Goal: Task Accomplishment & Management: Manage account settings

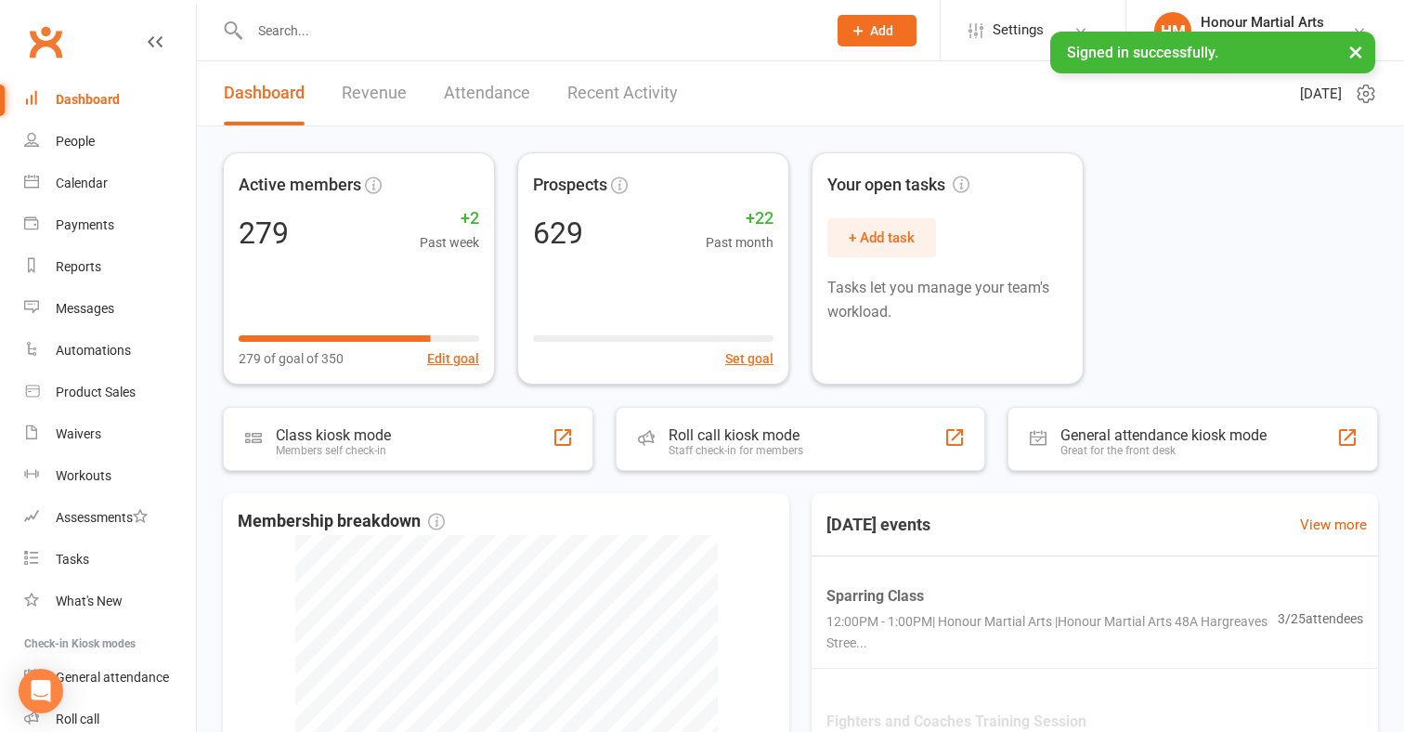
click at [514, 45] on div at bounding box center [518, 30] width 591 height 60
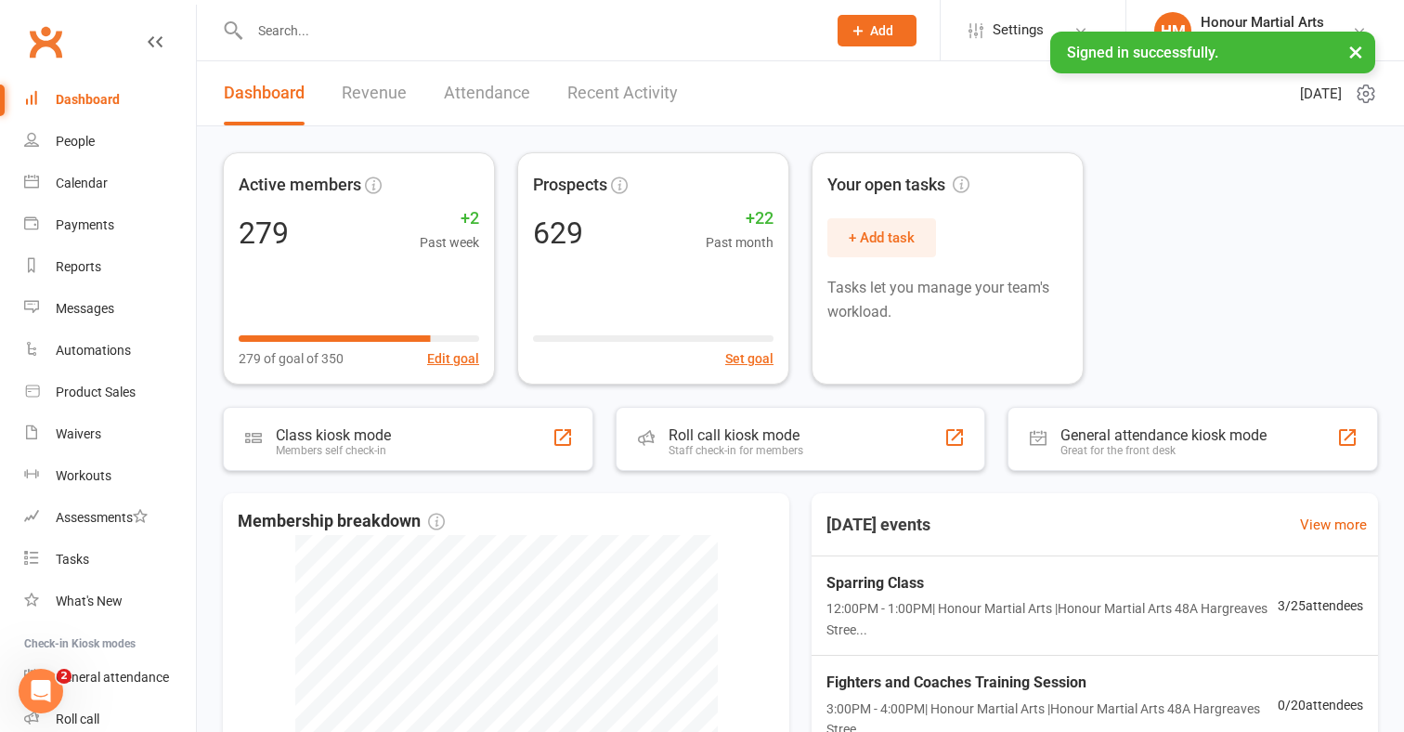
click at [509, 40] on input "text" at bounding box center [528, 31] width 569 height 26
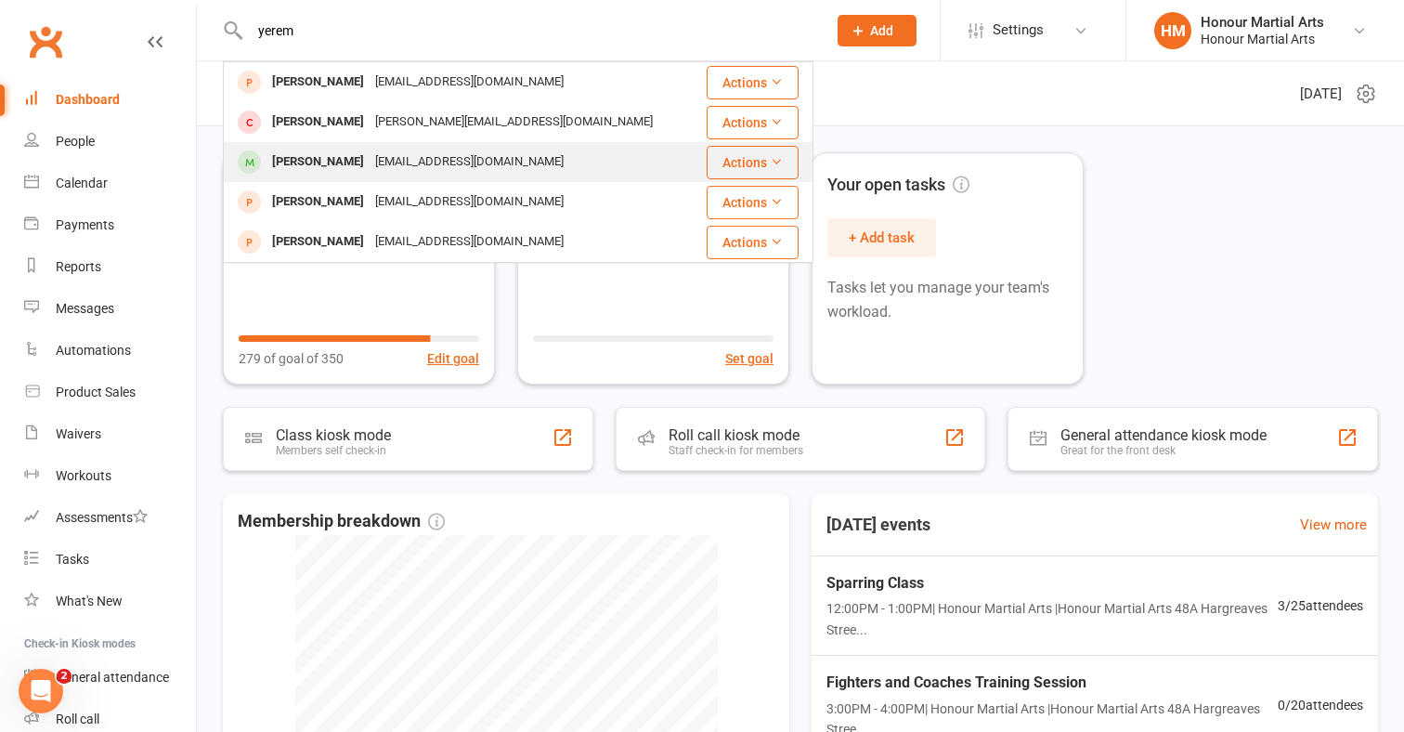
type input "yerem"
click at [466, 151] on div "[EMAIL_ADDRESS][DOMAIN_NAME]" at bounding box center [470, 162] width 200 height 27
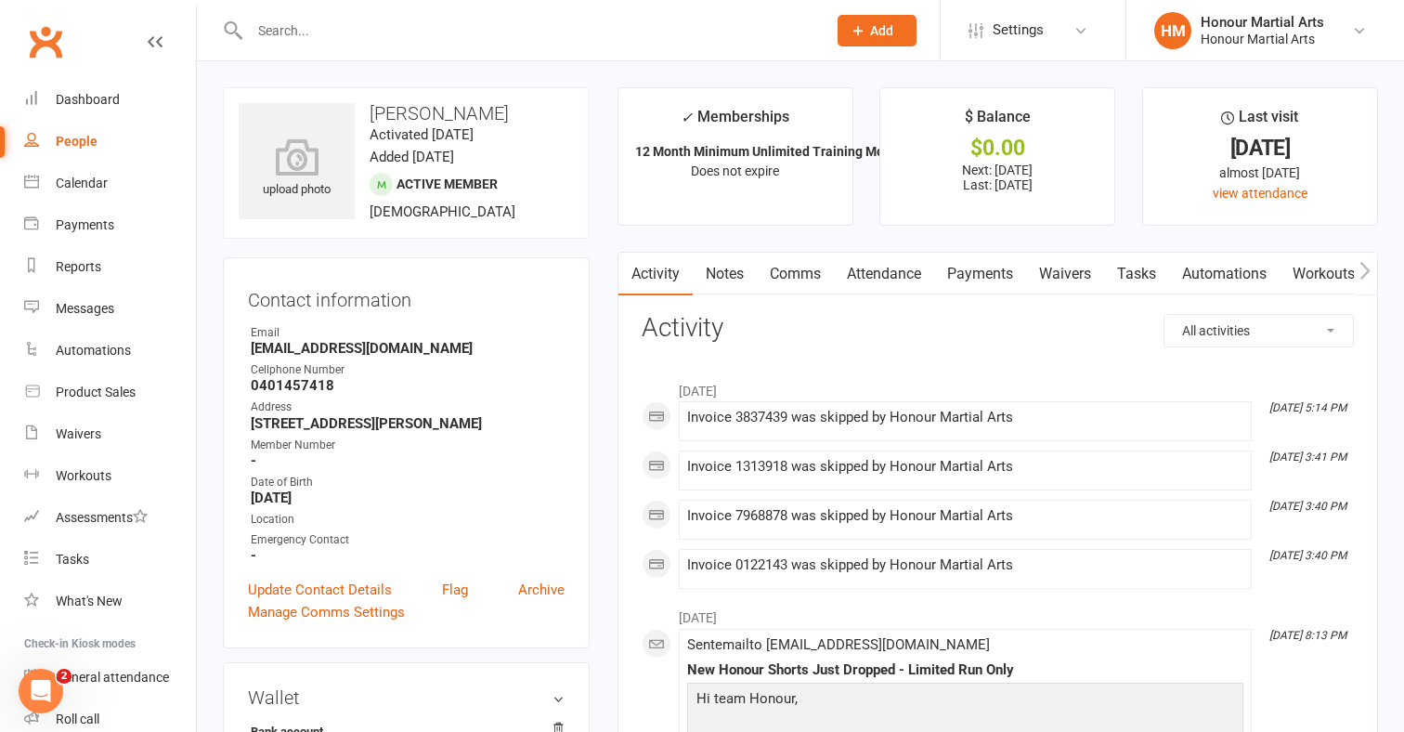
click at [965, 267] on link "Payments" at bounding box center [980, 274] width 92 height 43
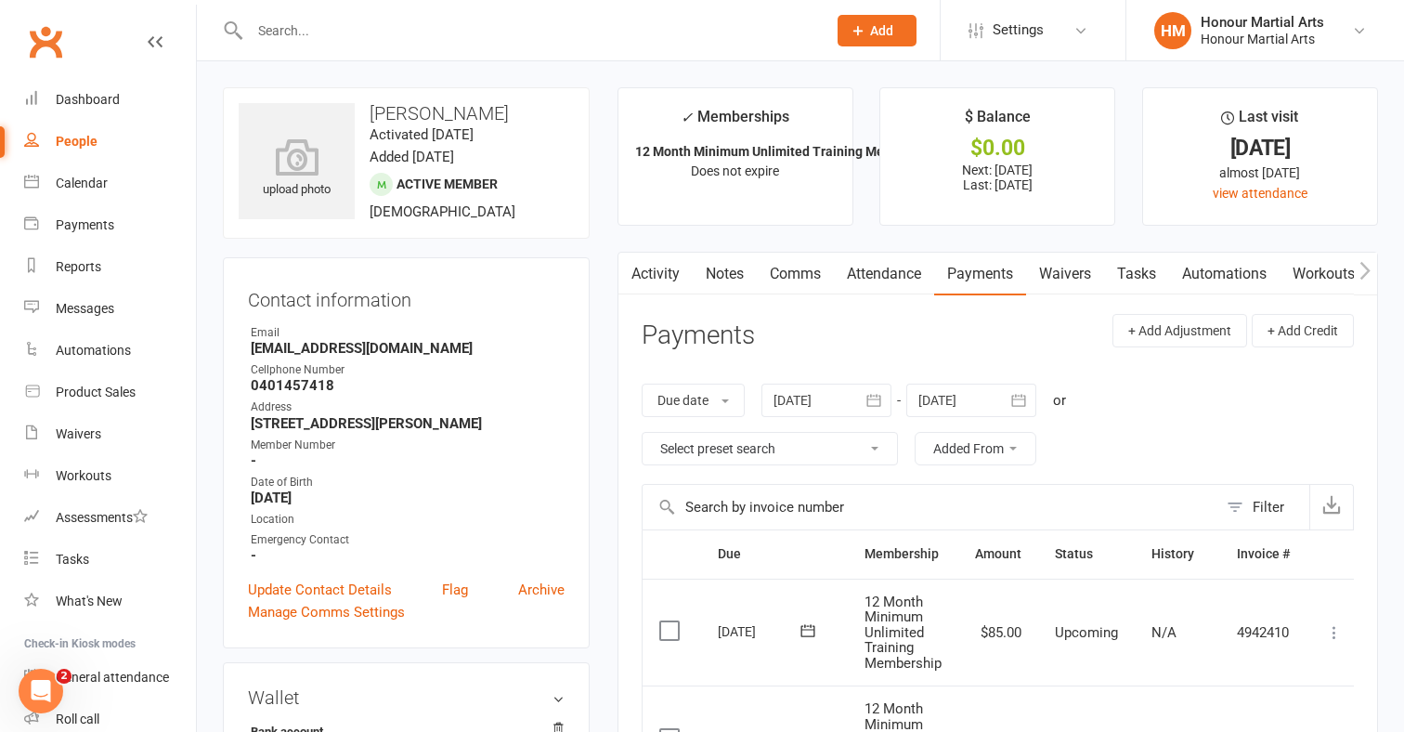
click at [529, 34] on input "text" at bounding box center [528, 31] width 569 height 26
paste input "[EMAIL_ADDRESS][DOMAIN_NAME]"
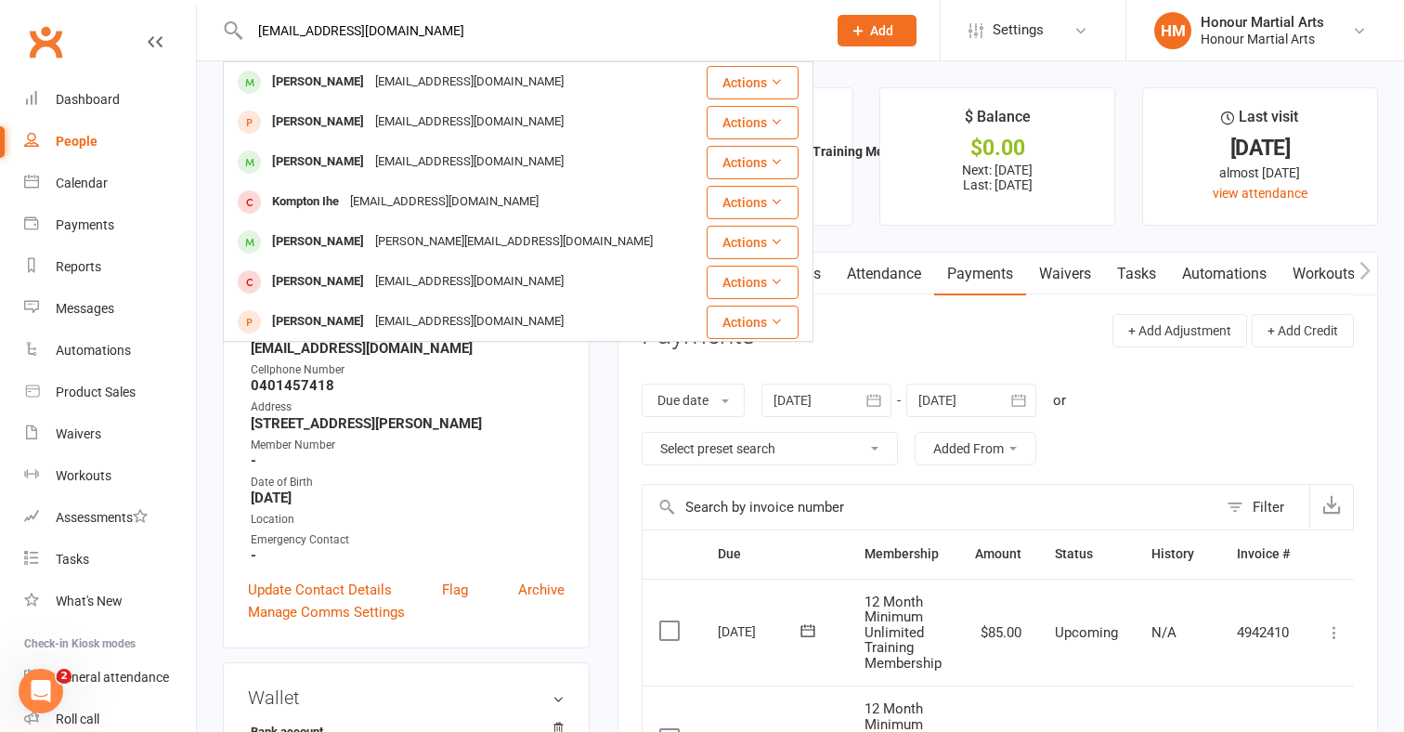
type input "[EMAIL_ADDRESS][DOMAIN_NAME]"
click at [392, 93] on div "[EMAIL_ADDRESS][DOMAIN_NAME]" at bounding box center [470, 82] width 200 height 27
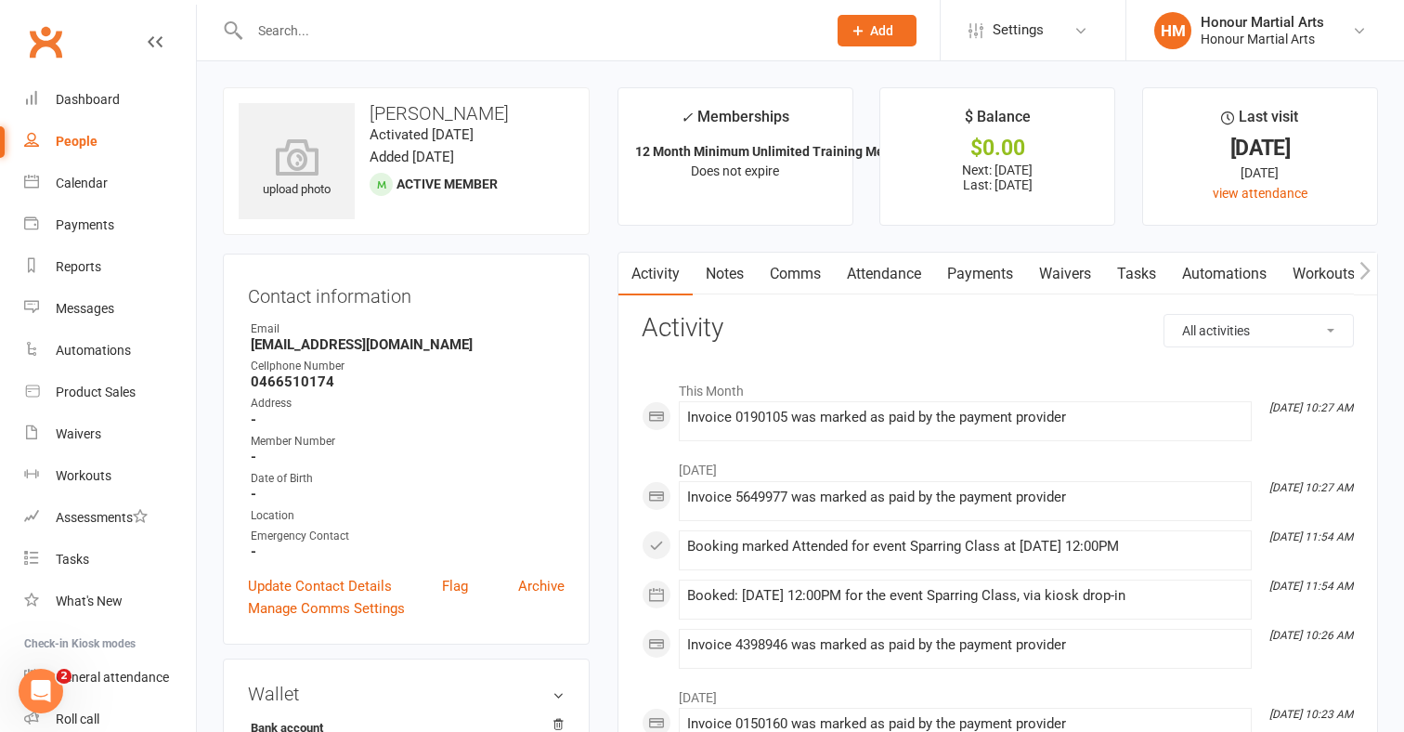
click at [988, 280] on link "Payments" at bounding box center [980, 274] width 92 height 43
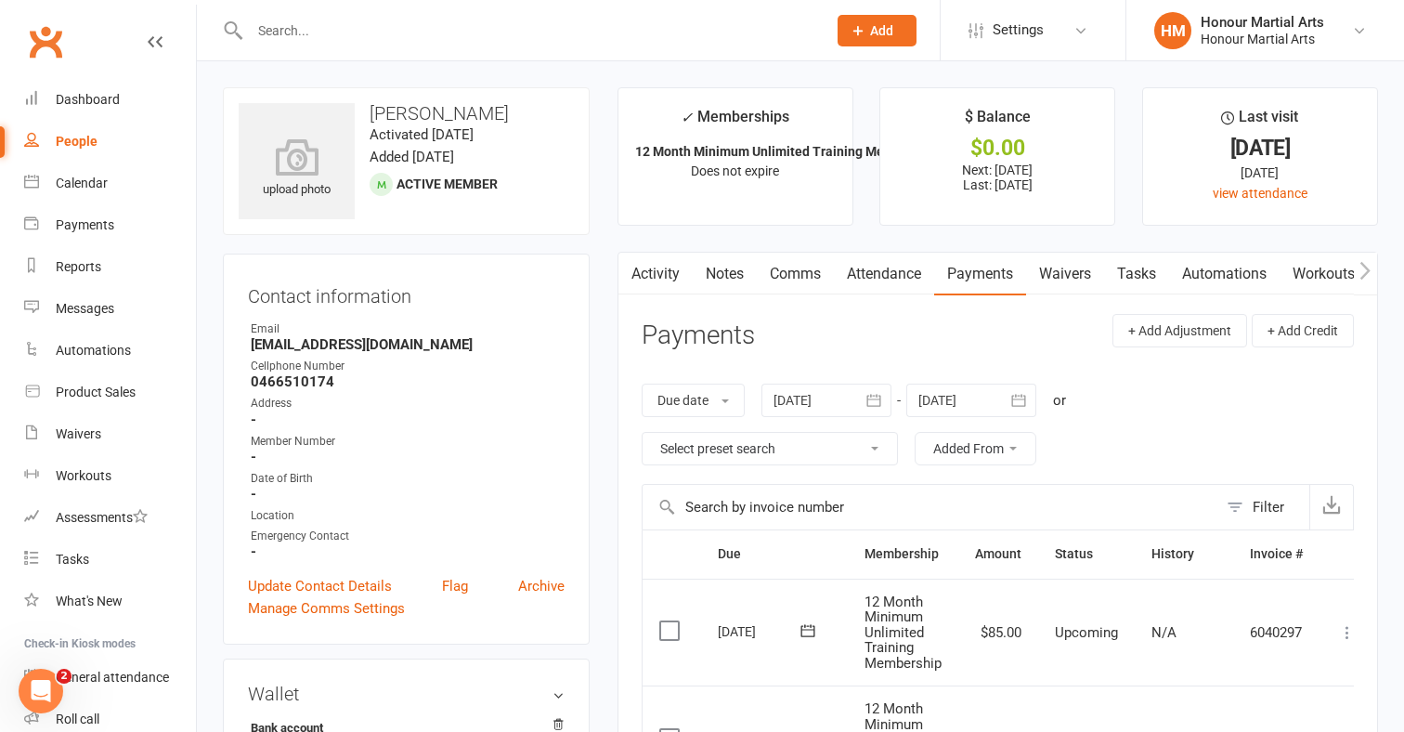
click at [672, 277] on link "Activity" at bounding box center [656, 274] width 74 height 43
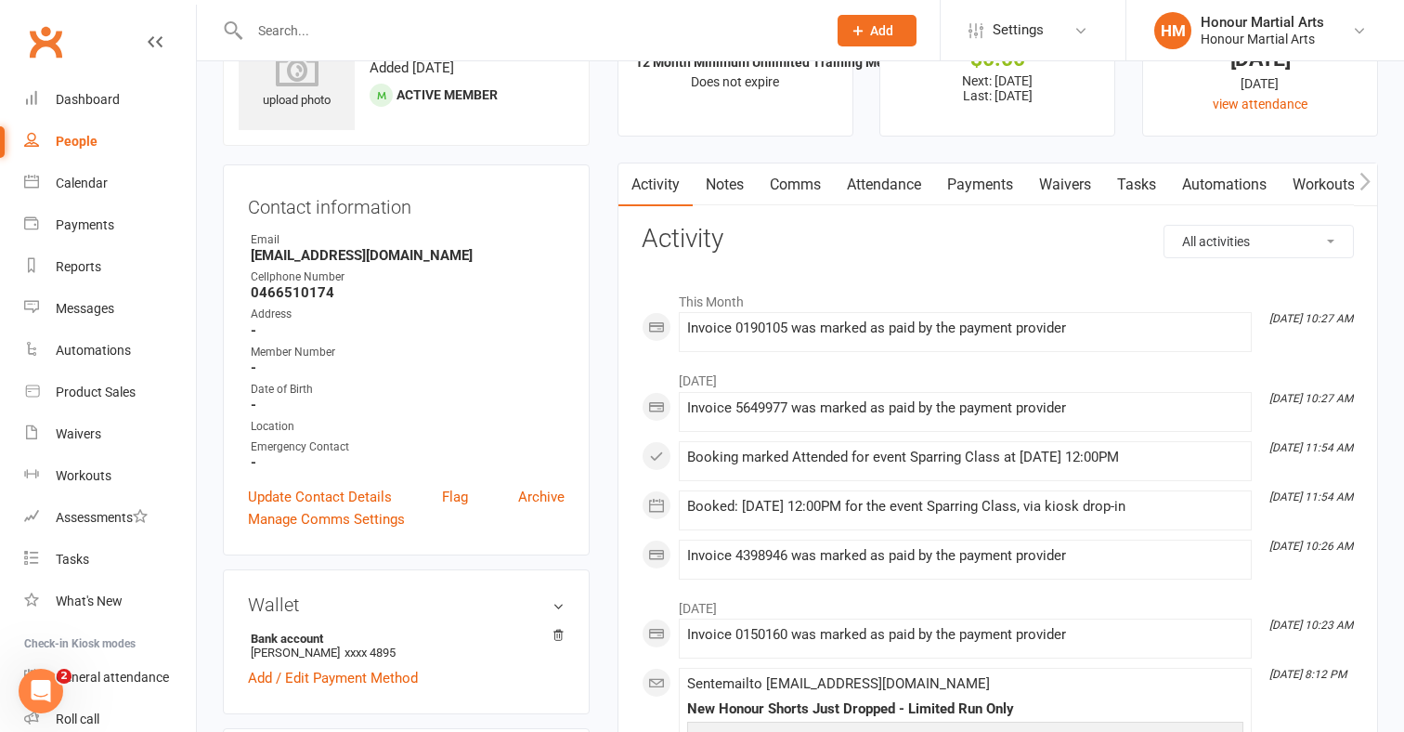
scroll to position [89, 0]
click at [987, 186] on link "Payments" at bounding box center [980, 184] width 92 height 43
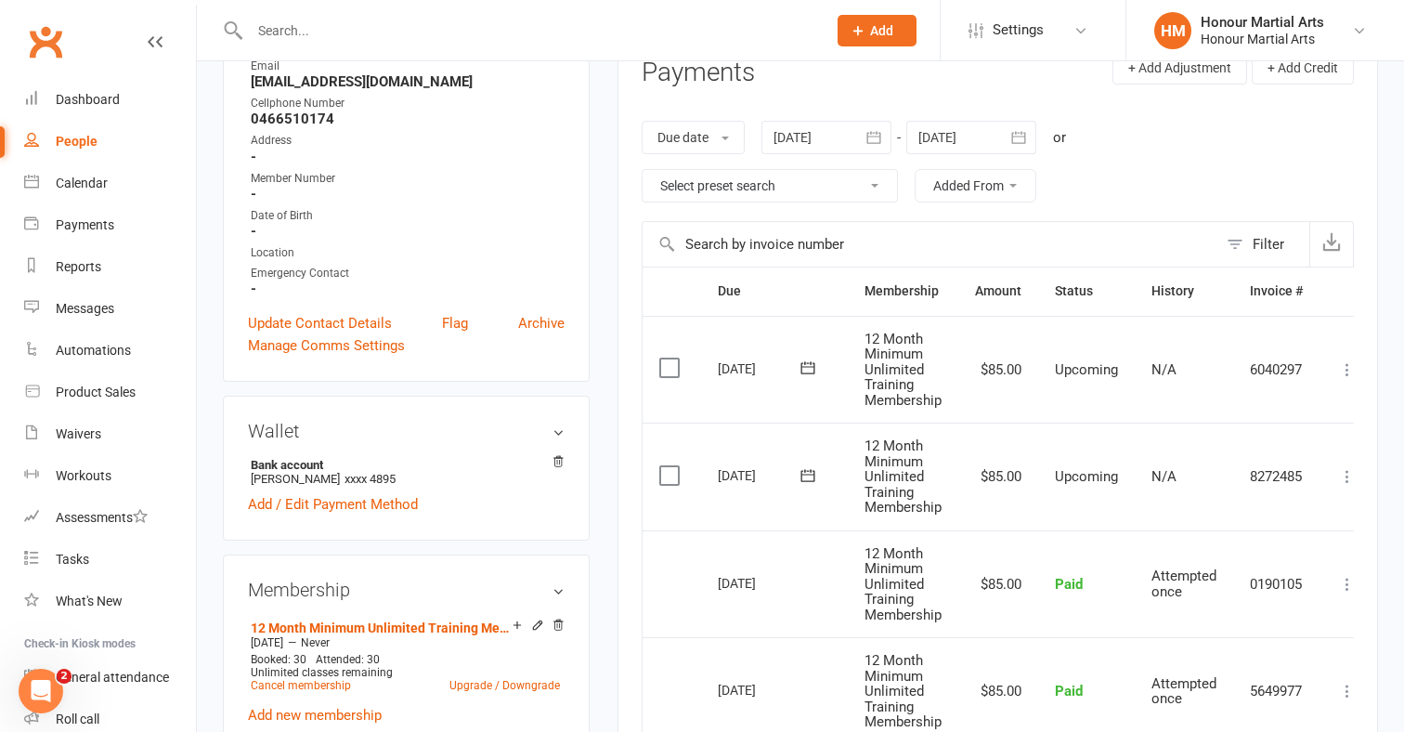
scroll to position [233, 0]
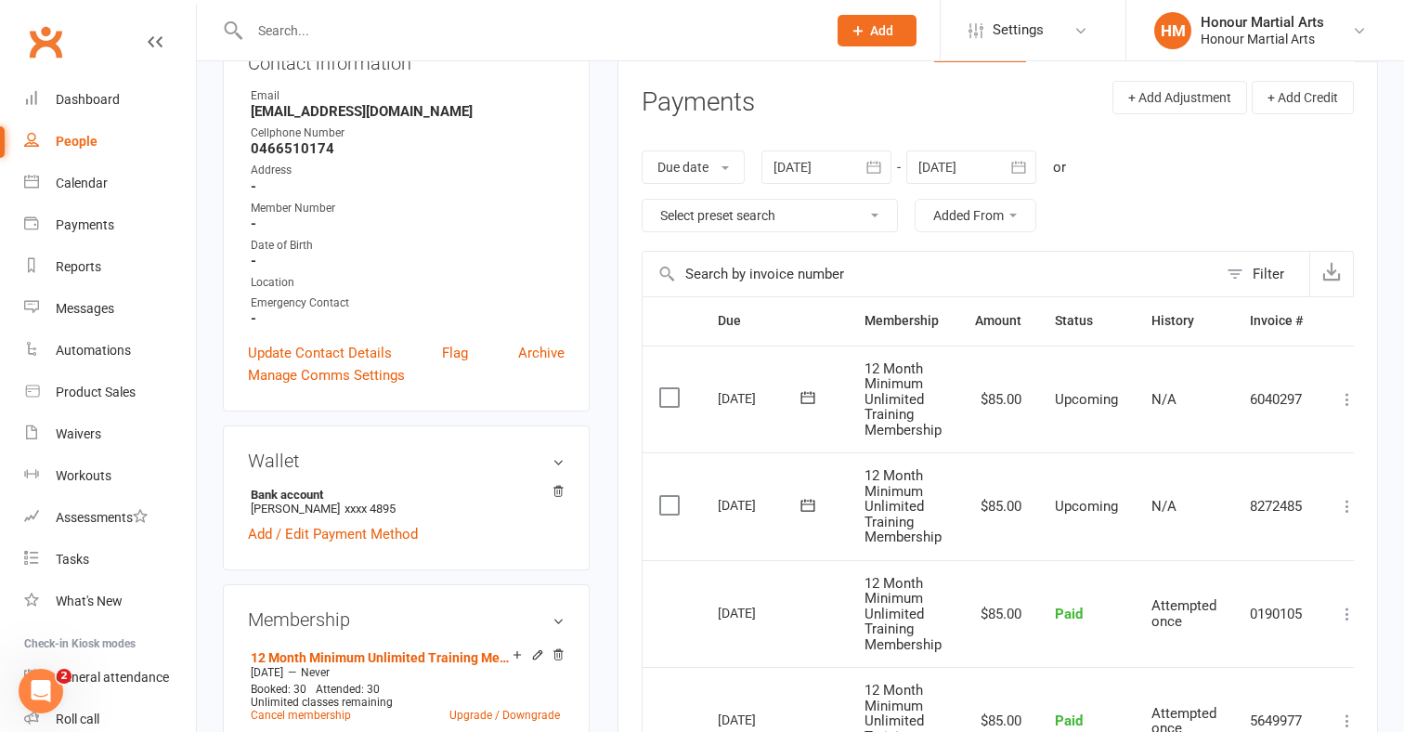
click at [1013, 169] on icon "button" at bounding box center [1019, 167] width 19 height 19
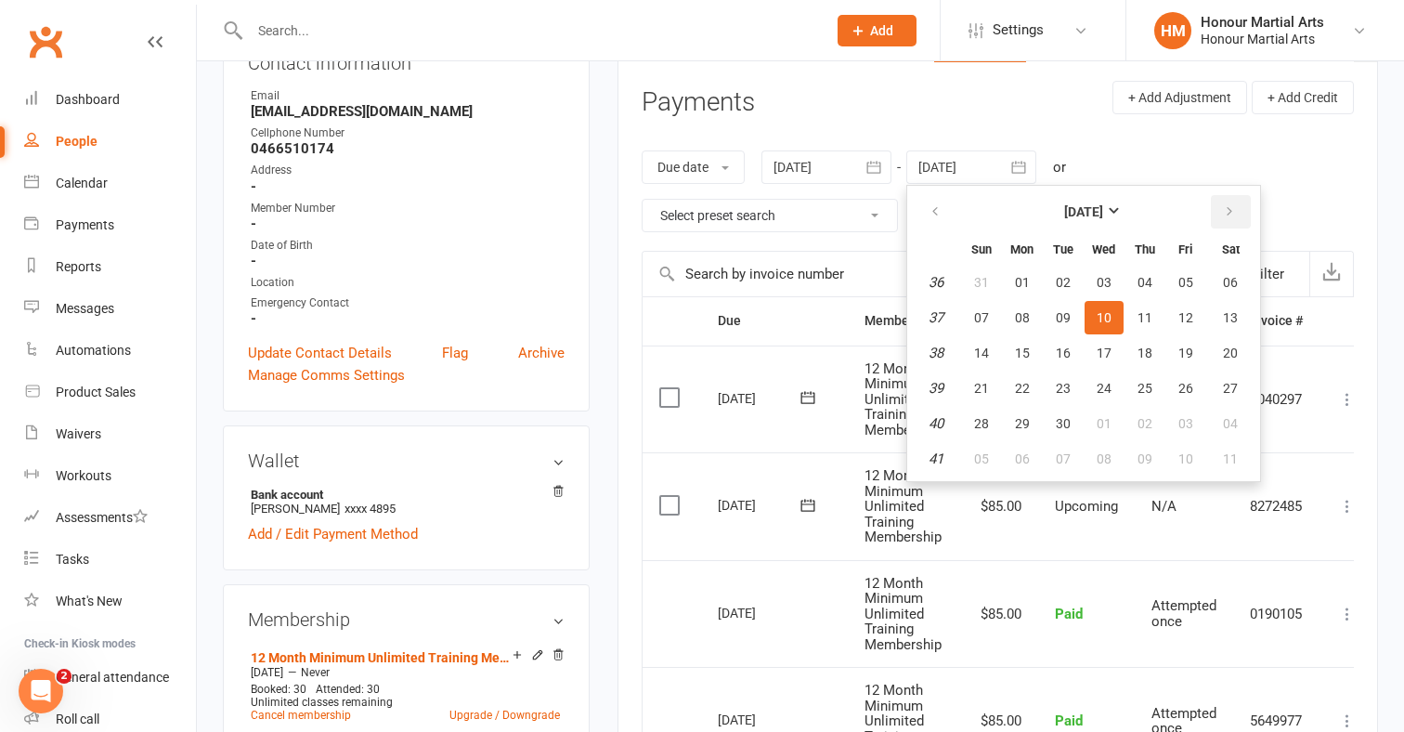
click at [1232, 216] on icon "button" at bounding box center [1229, 211] width 13 height 15
click at [1106, 319] on span "08" at bounding box center [1104, 317] width 15 height 15
type input "[DATE]"
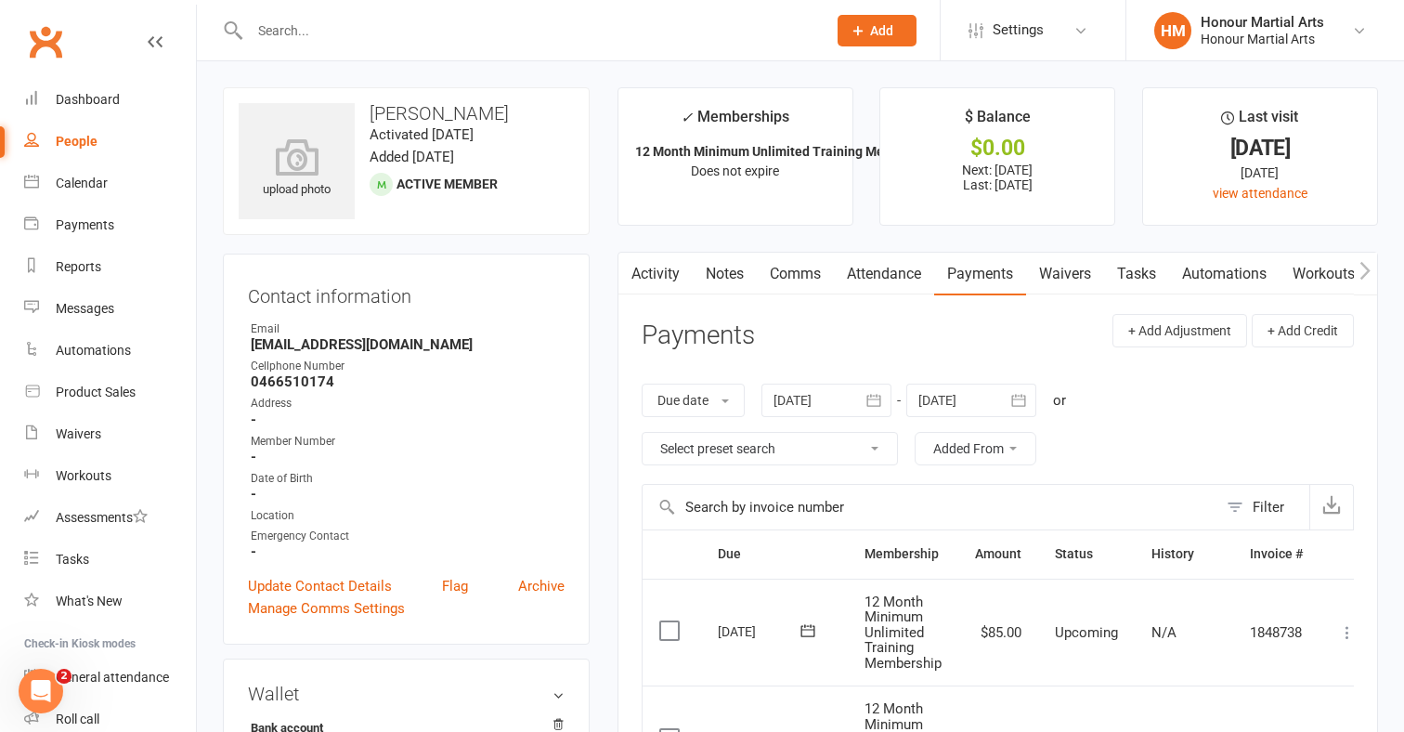
scroll to position [0, 0]
click at [439, 53] on div at bounding box center [518, 30] width 591 height 60
click at [436, 44] on div at bounding box center [518, 30] width 591 height 60
click at [389, 32] on input "text" at bounding box center [528, 31] width 569 height 26
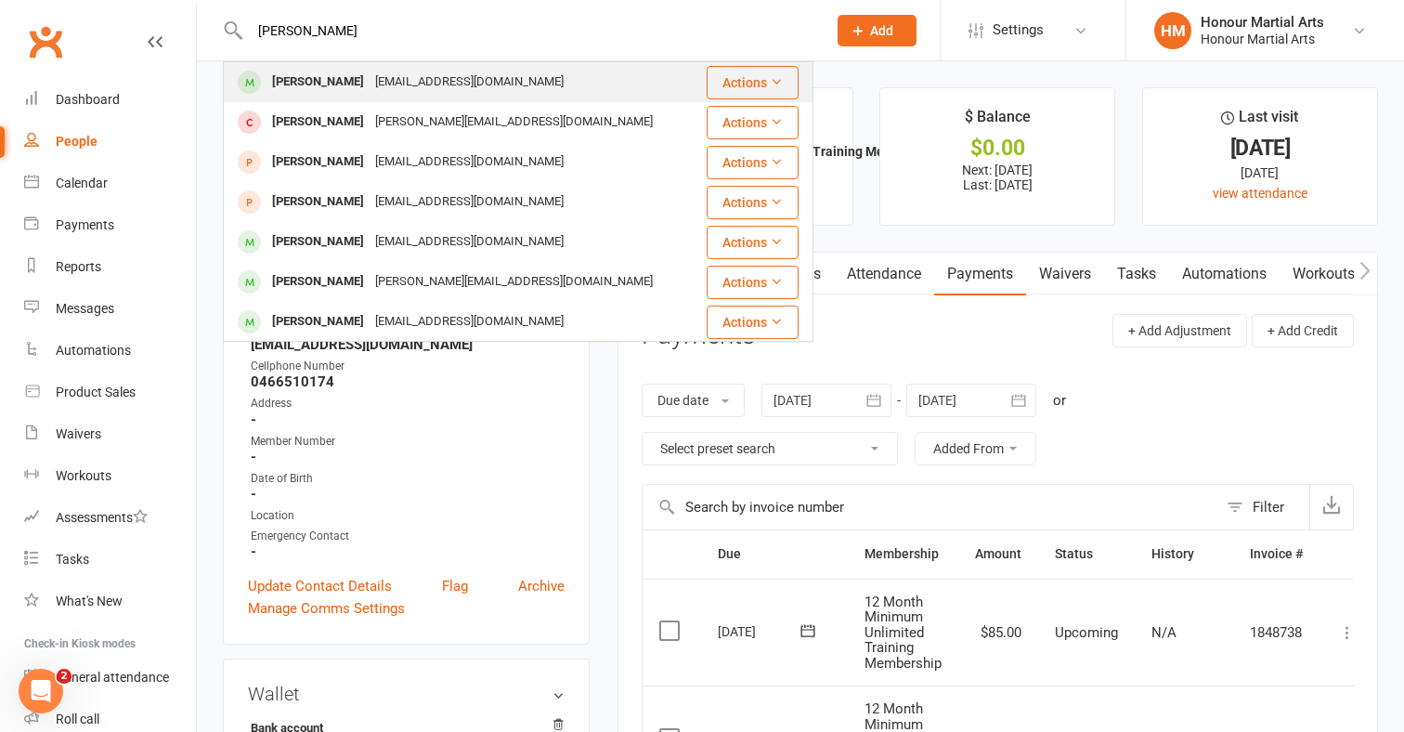
type input "[PERSON_NAME]"
click at [297, 83] on div "[PERSON_NAME]" at bounding box center [318, 82] width 103 height 27
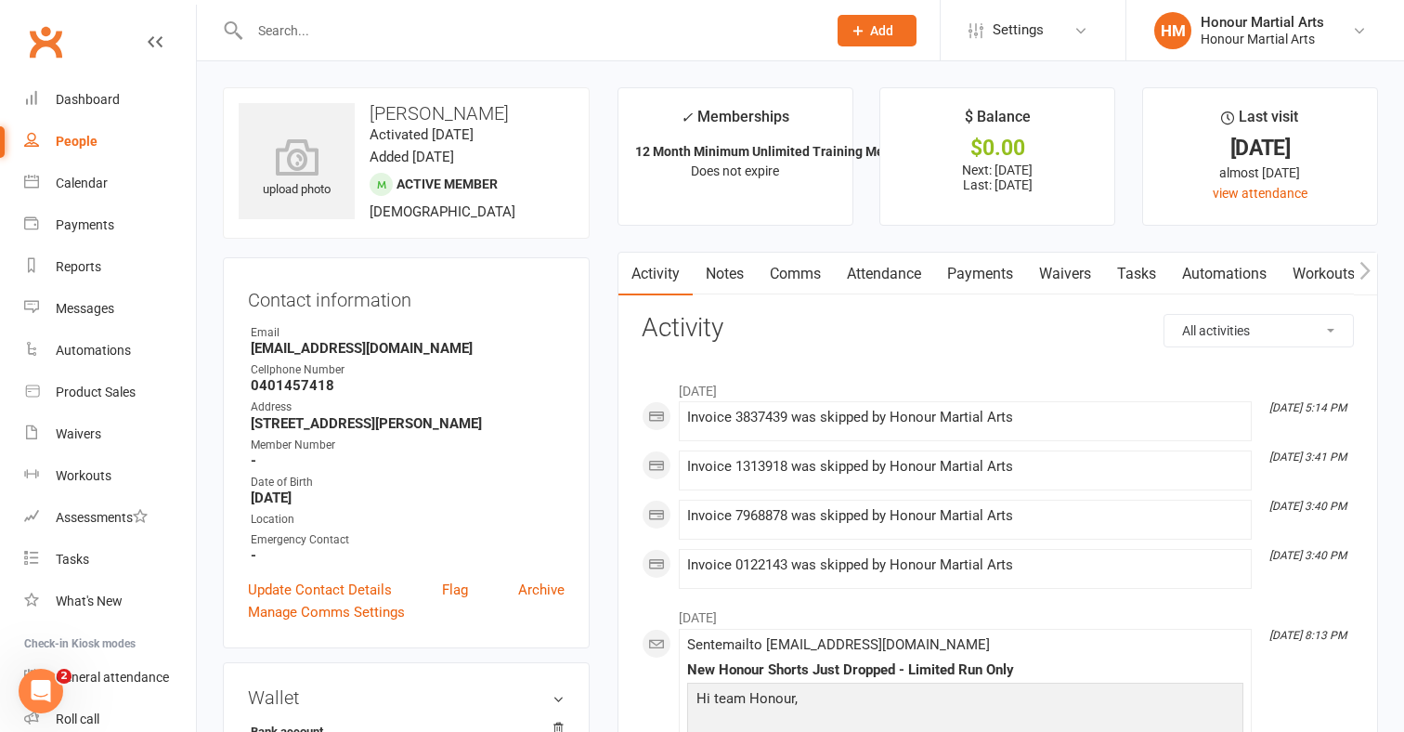
scroll to position [-1, 0]
click at [994, 273] on link "Payments" at bounding box center [980, 274] width 92 height 43
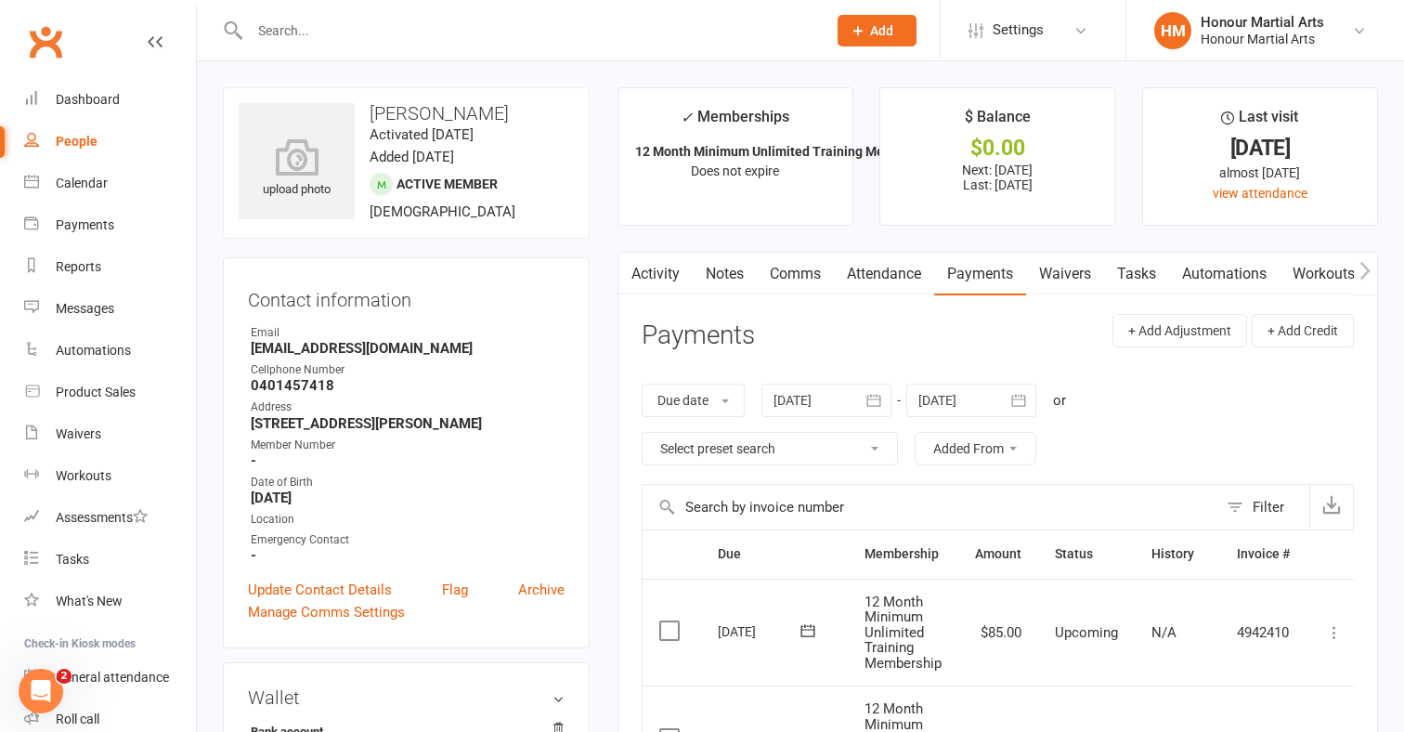
click at [406, 22] on input "text" at bounding box center [528, 31] width 569 height 26
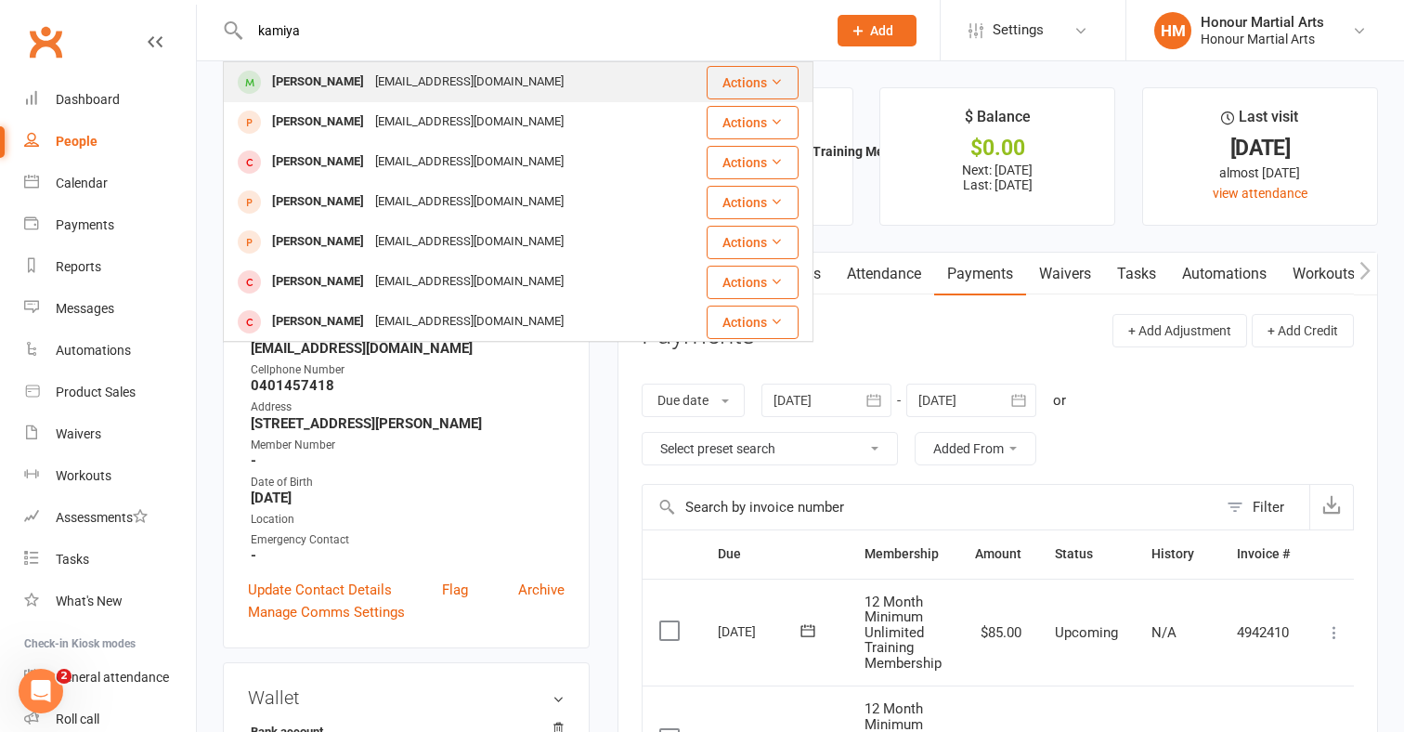
type input "kamiya"
click at [293, 77] on div "[PERSON_NAME]" at bounding box center [318, 82] width 103 height 27
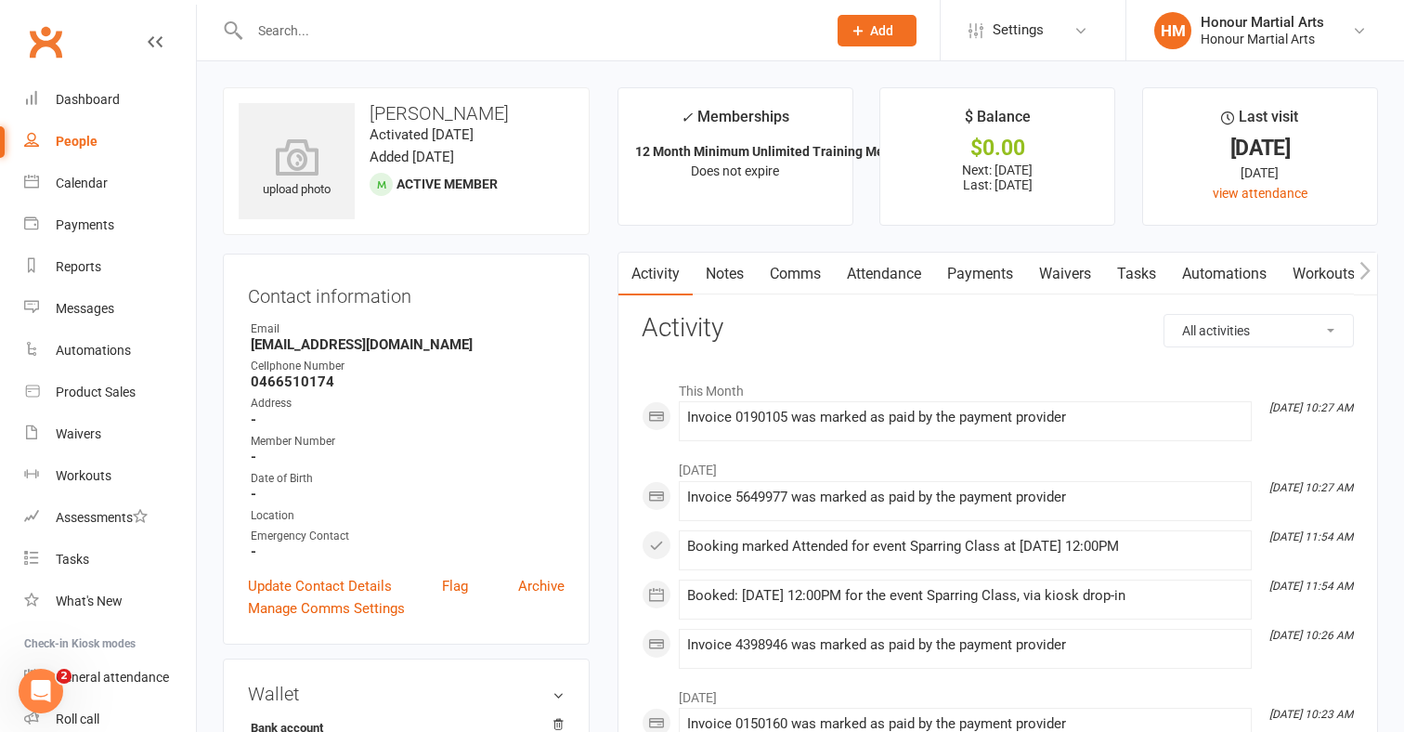
click at [983, 266] on link "Payments" at bounding box center [980, 274] width 92 height 43
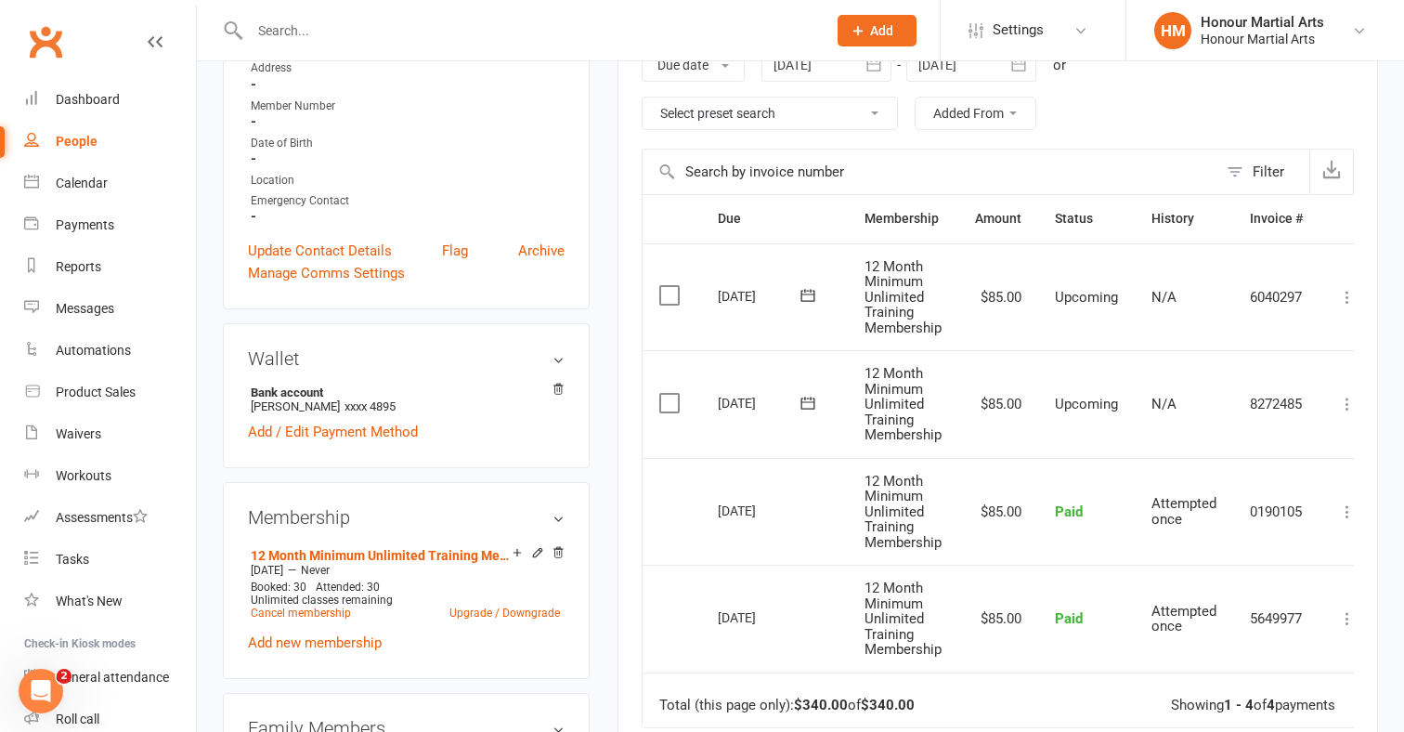
scroll to position [276, 0]
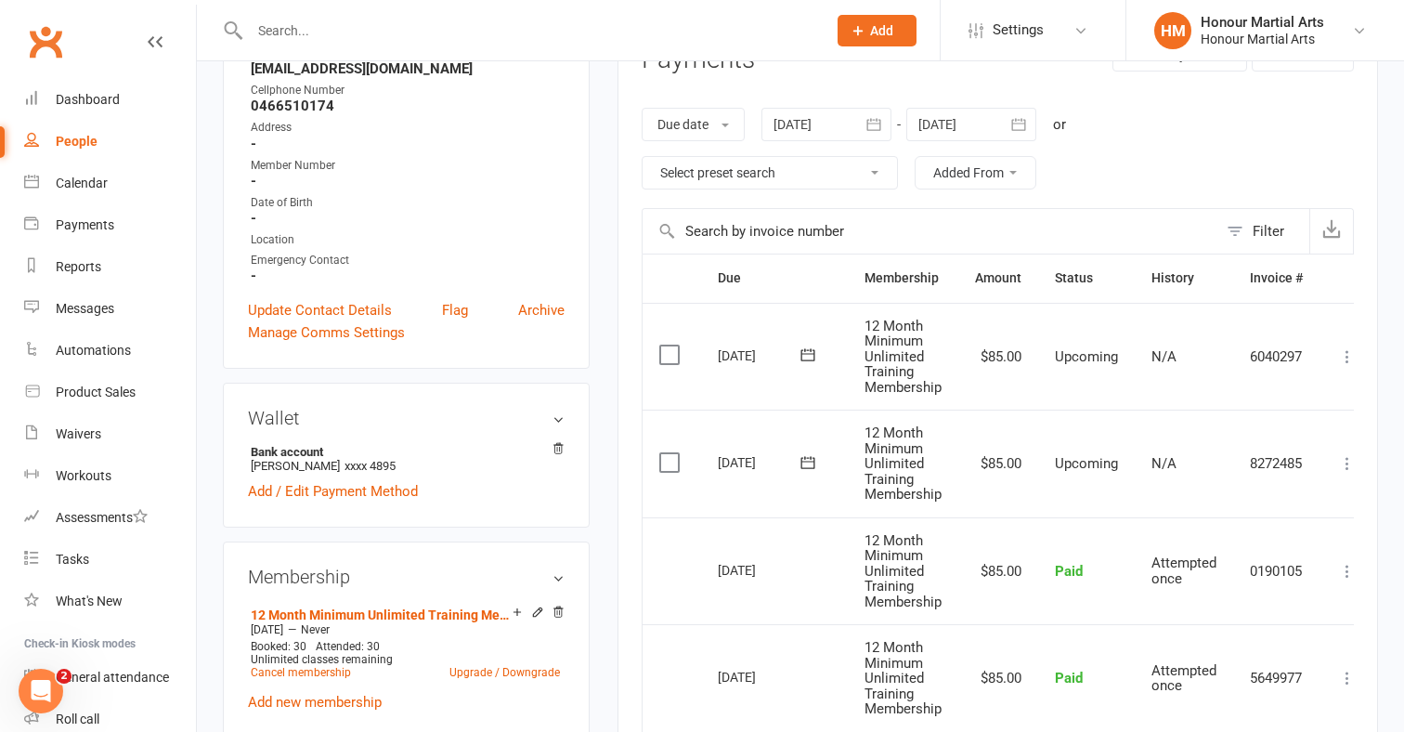
click at [1027, 124] on icon "button" at bounding box center [1019, 124] width 19 height 19
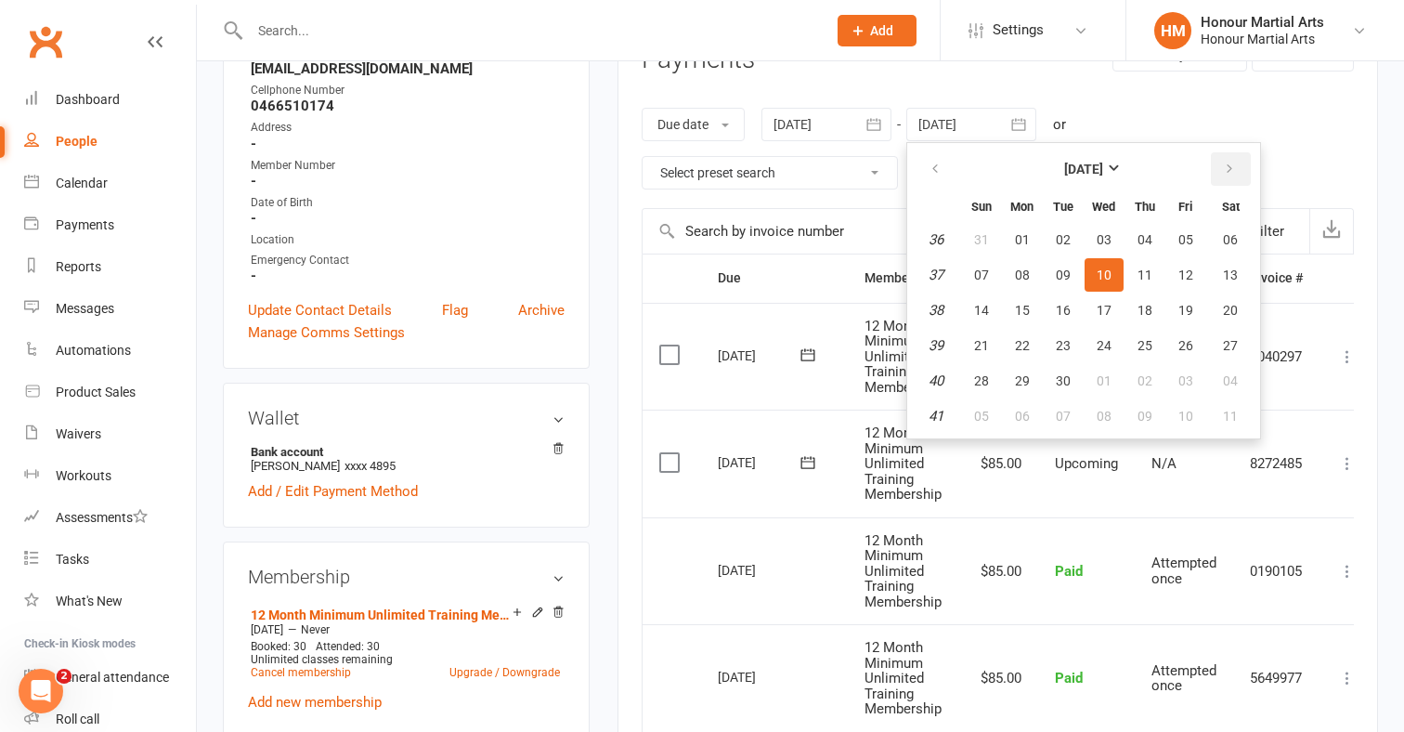
click at [1232, 169] on icon "button" at bounding box center [1229, 169] width 13 height 15
click at [1116, 262] on button "08" at bounding box center [1104, 274] width 39 height 33
type input "[DATE]"
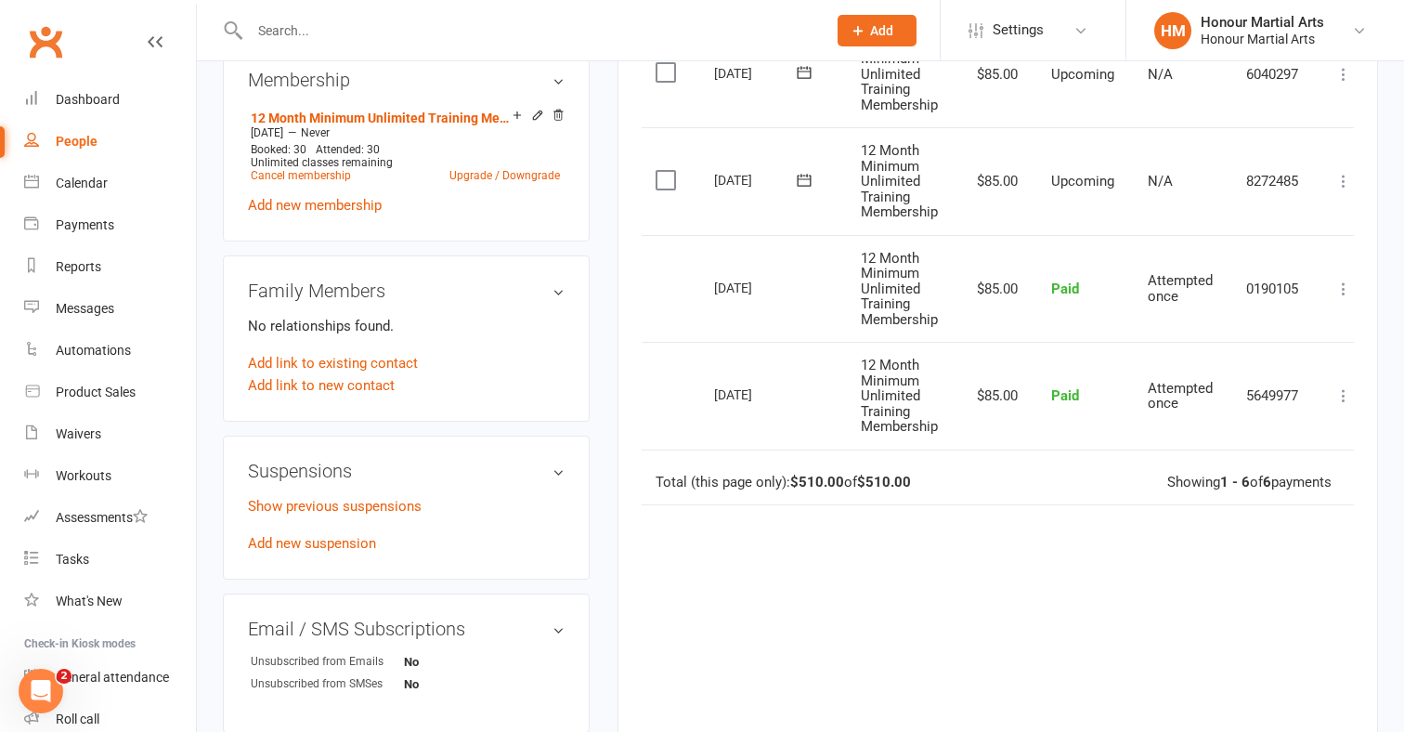
scroll to position [779, 0]
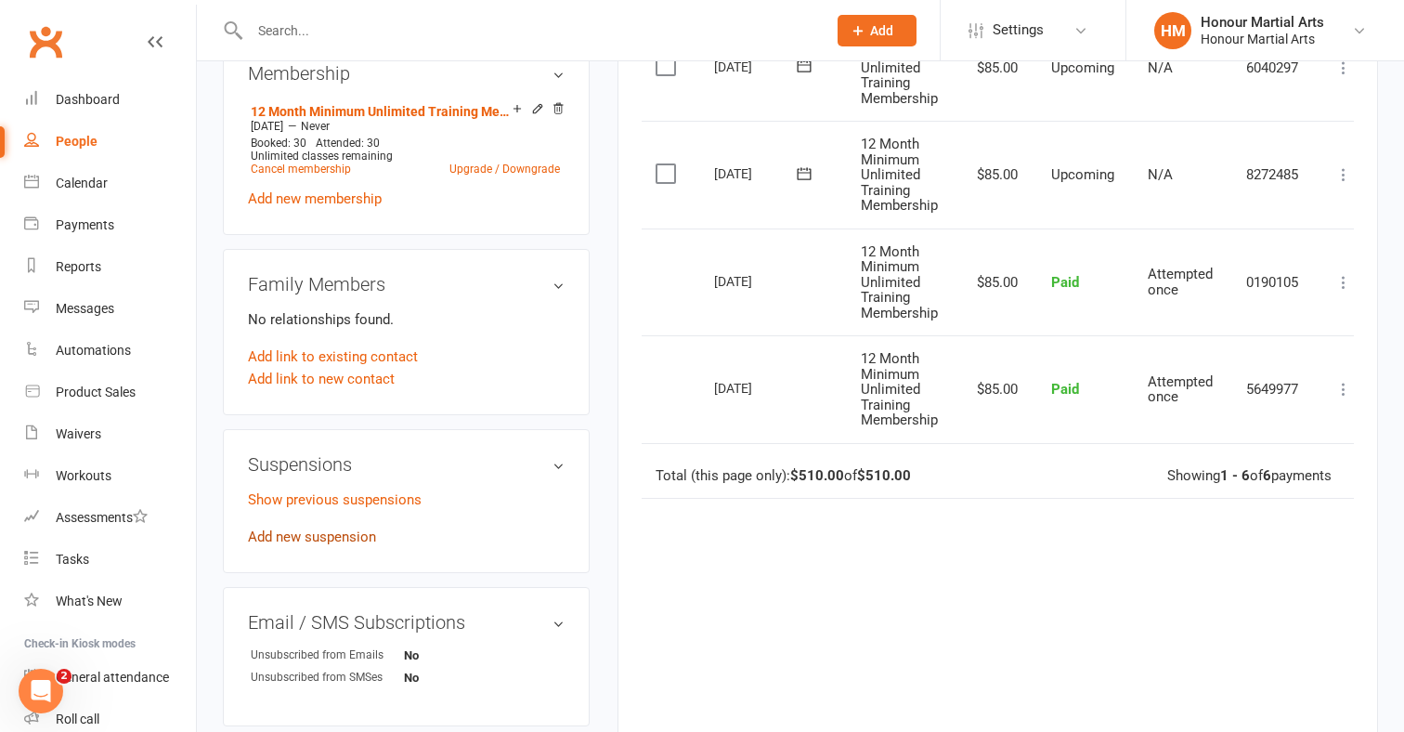
click at [339, 535] on link "Add new suspension" at bounding box center [312, 536] width 128 height 17
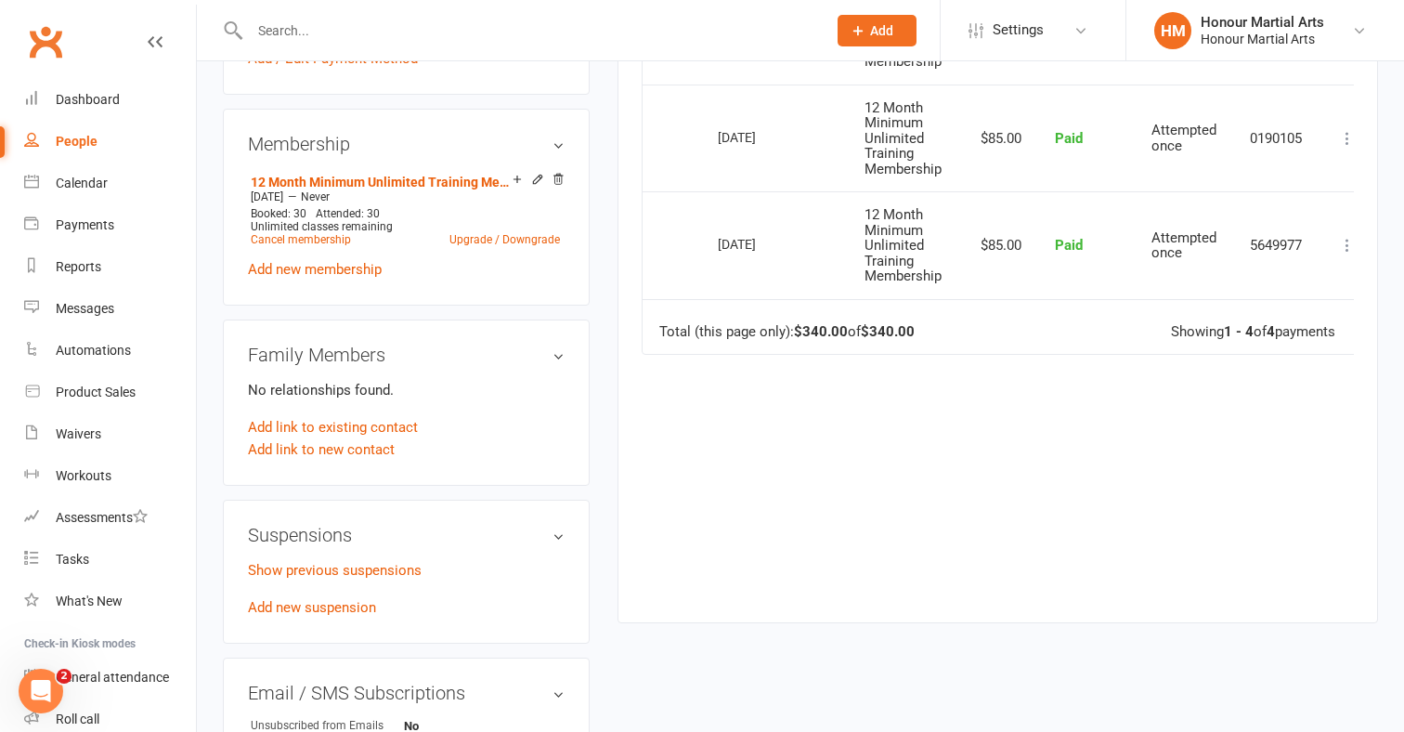
scroll to position [710, 0]
click at [322, 608] on link "Add new suspension" at bounding box center [312, 606] width 128 height 17
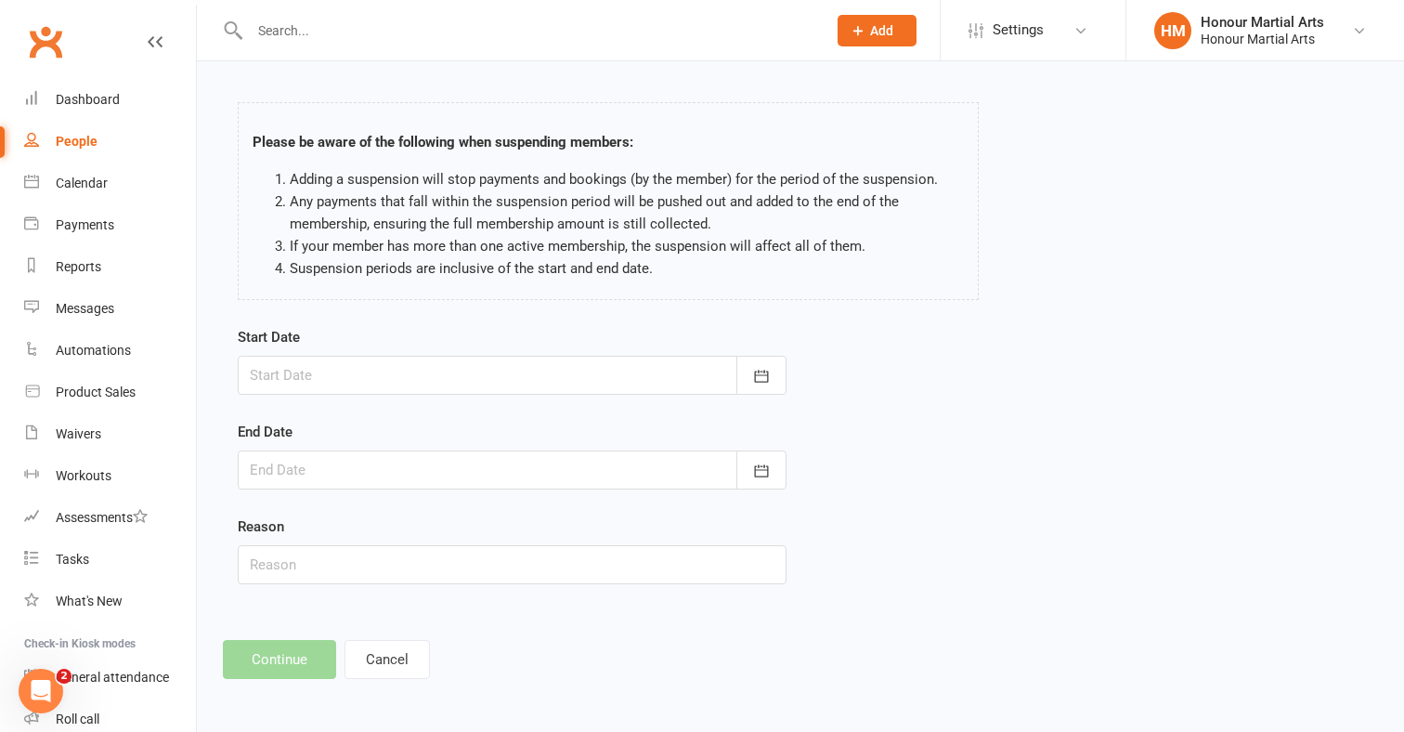
scroll to position [77, 0]
click at [762, 367] on icon "button" at bounding box center [761, 376] width 19 height 19
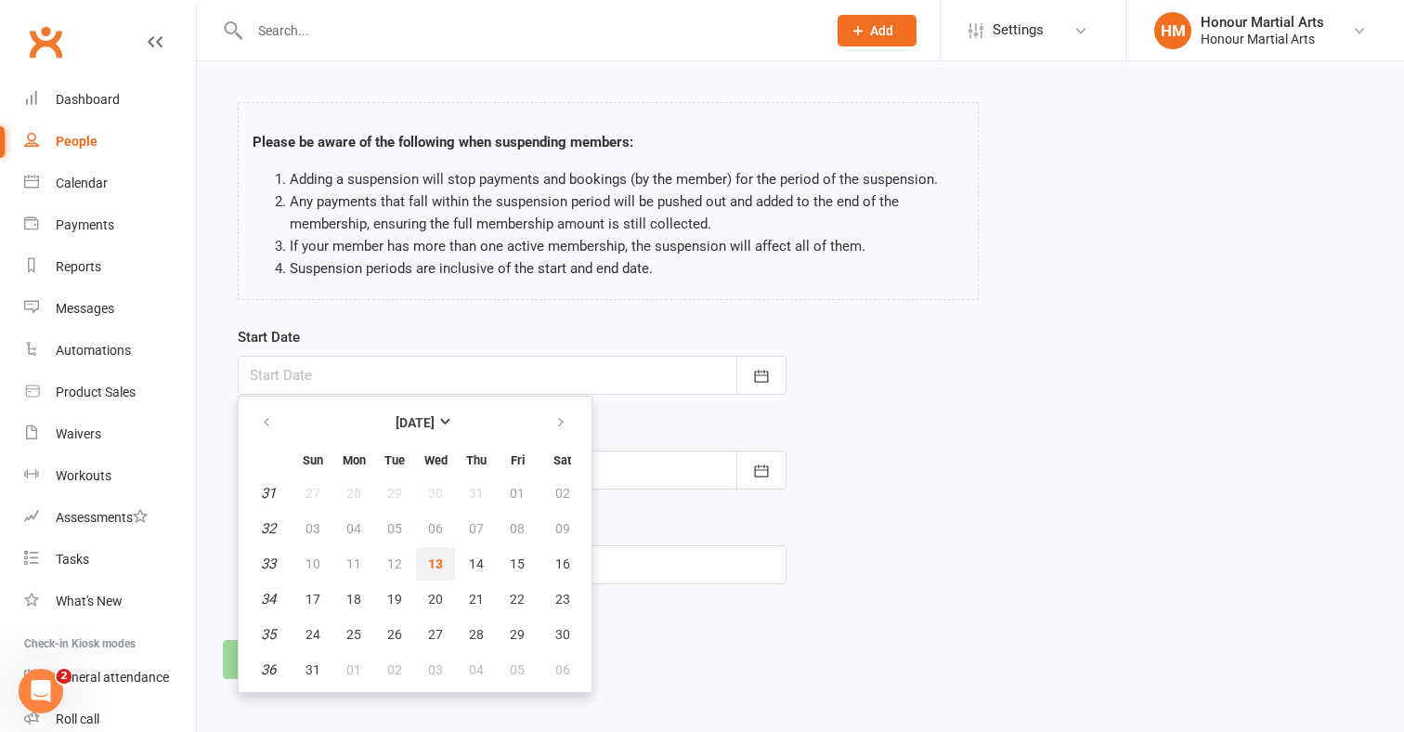
click at [429, 556] on span "13" at bounding box center [435, 563] width 15 height 15
type input "[DATE]"
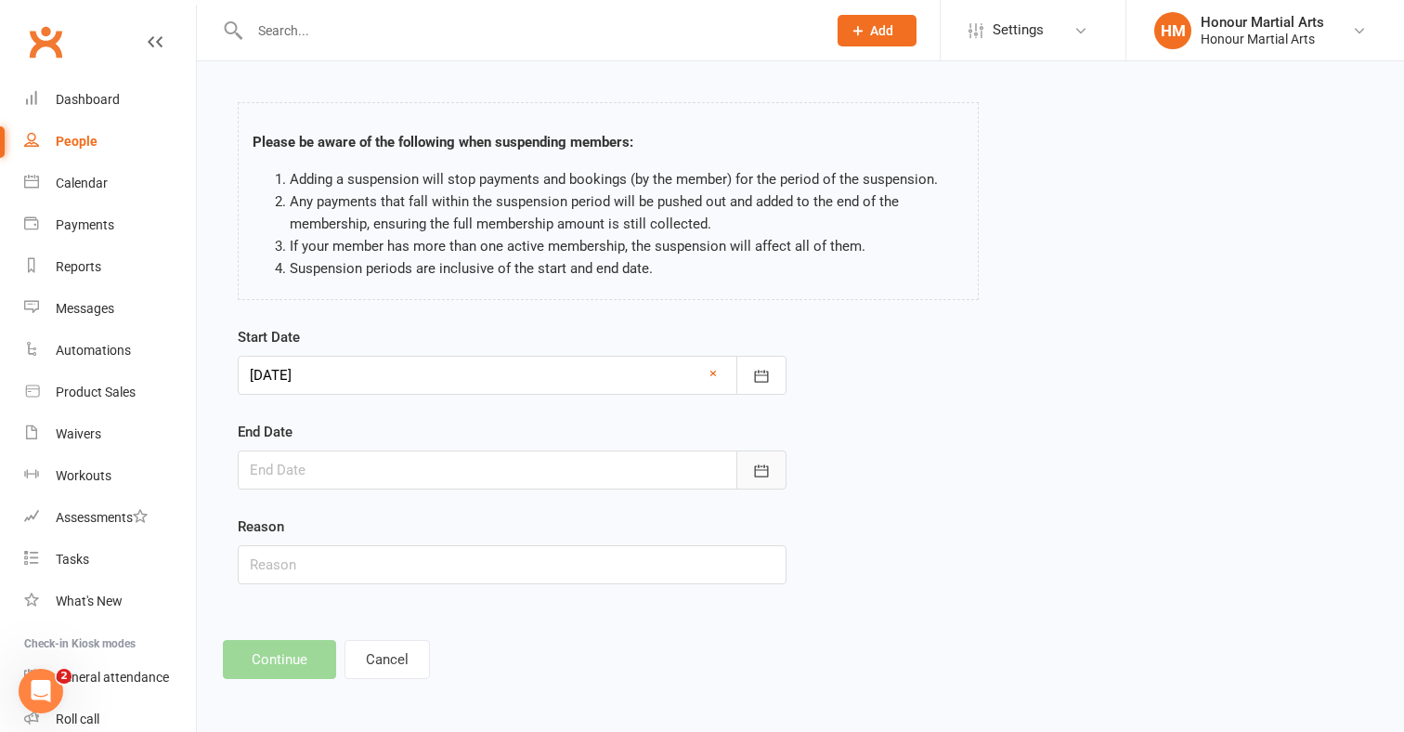
click at [758, 462] on icon "button" at bounding box center [761, 471] width 19 height 19
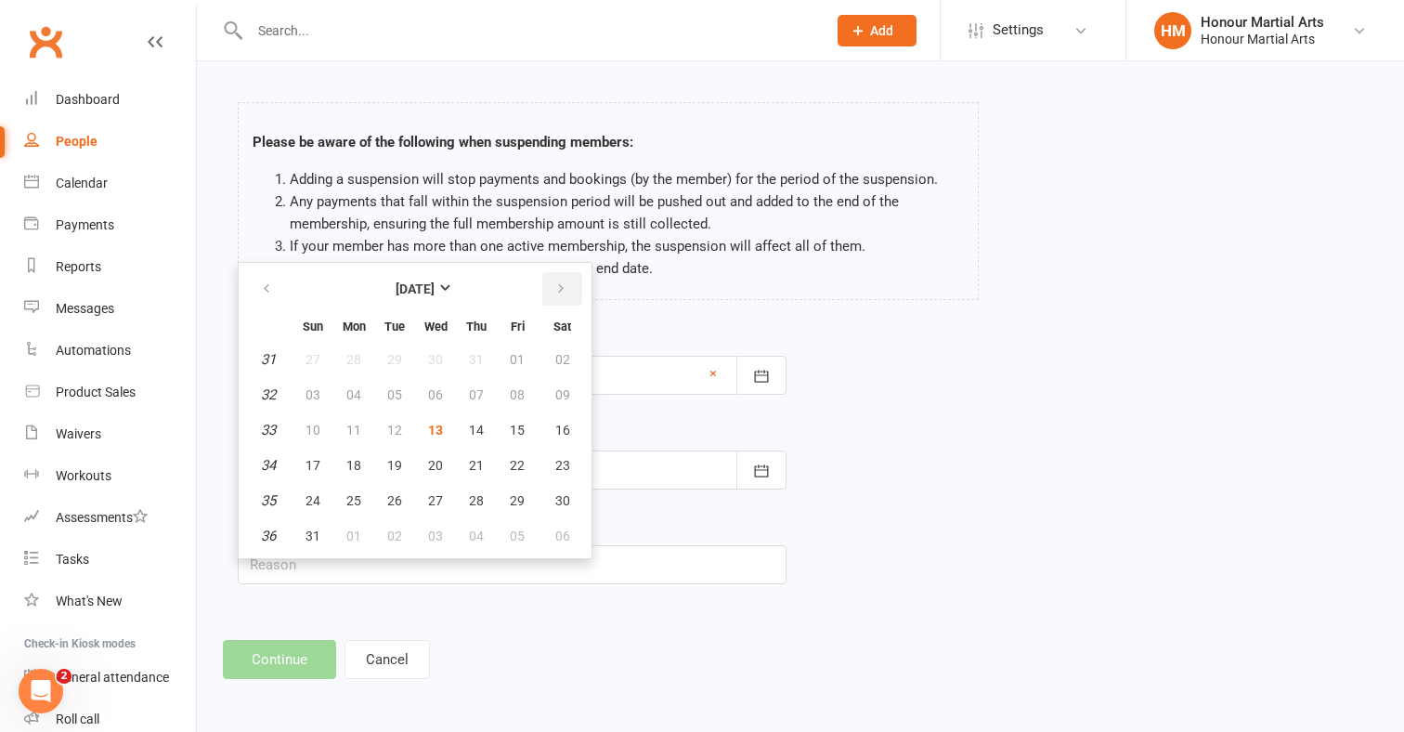
click at [559, 281] on icon "button" at bounding box center [560, 288] width 13 height 15
click at [317, 387] on span "07" at bounding box center [313, 394] width 15 height 15
type input "[DATE]"
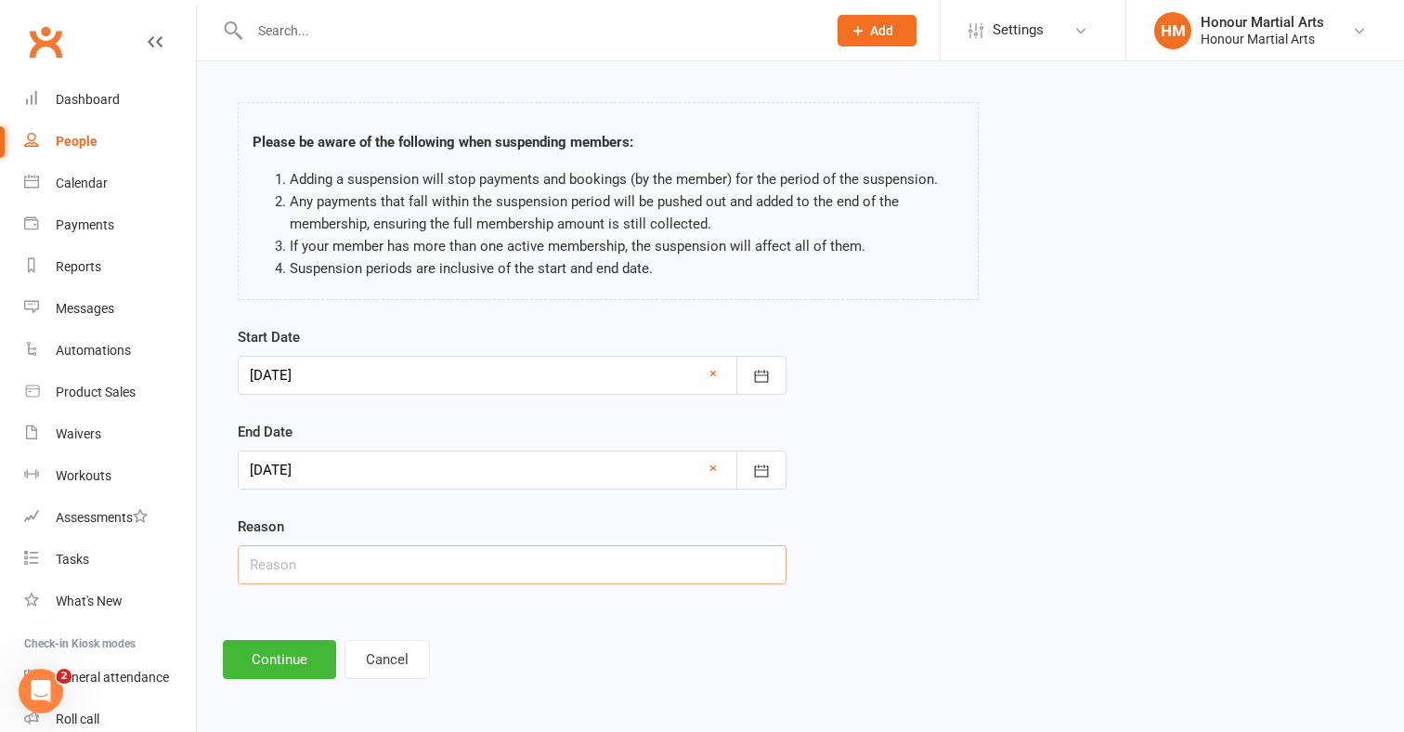
click at [307, 548] on input "text" at bounding box center [512, 564] width 549 height 39
type input "holiday"
click at [266, 648] on button "Continue" at bounding box center [279, 659] width 113 height 39
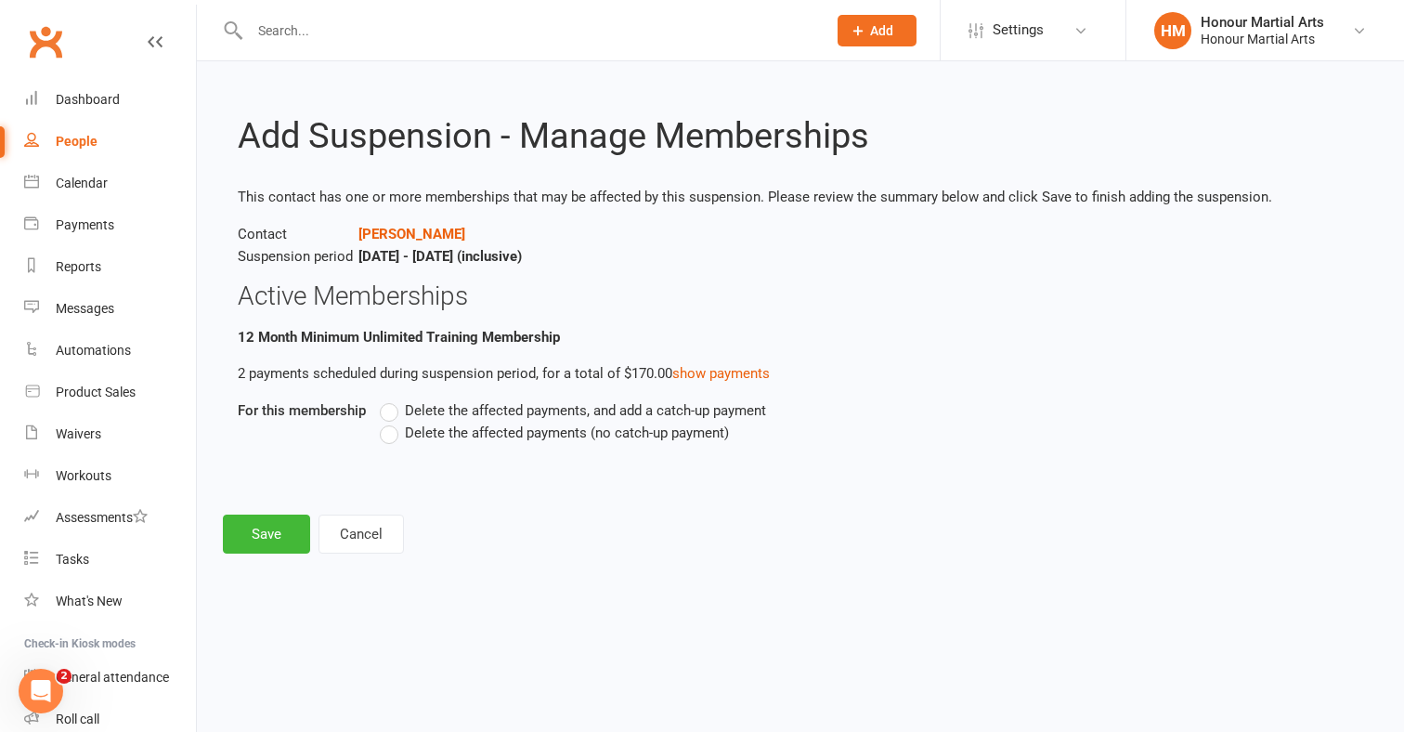
scroll to position [0, 0]
click at [397, 432] on label "Delete the affected payments (no catch-up payment)" at bounding box center [554, 433] width 349 height 22
click at [392, 422] on input "Delete the affected payments (no catch-up payment)" at bounding box center [386, 422] width 12 height 0
click at [285, 541] on button "Save" at bounding box center [266, 534] width 87 height 39
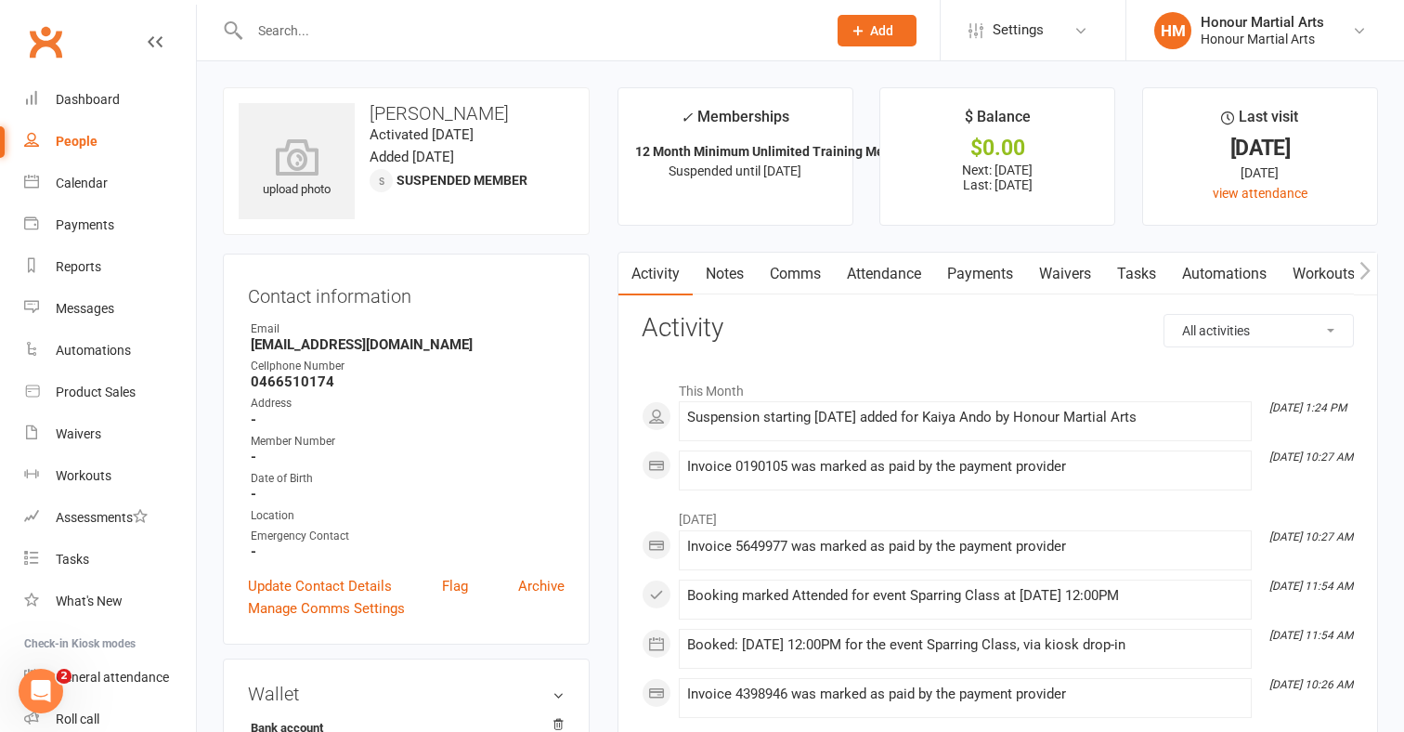
click at [1006, 273] on link "Payments" at bounding box center [980, 274] width 92 height 43
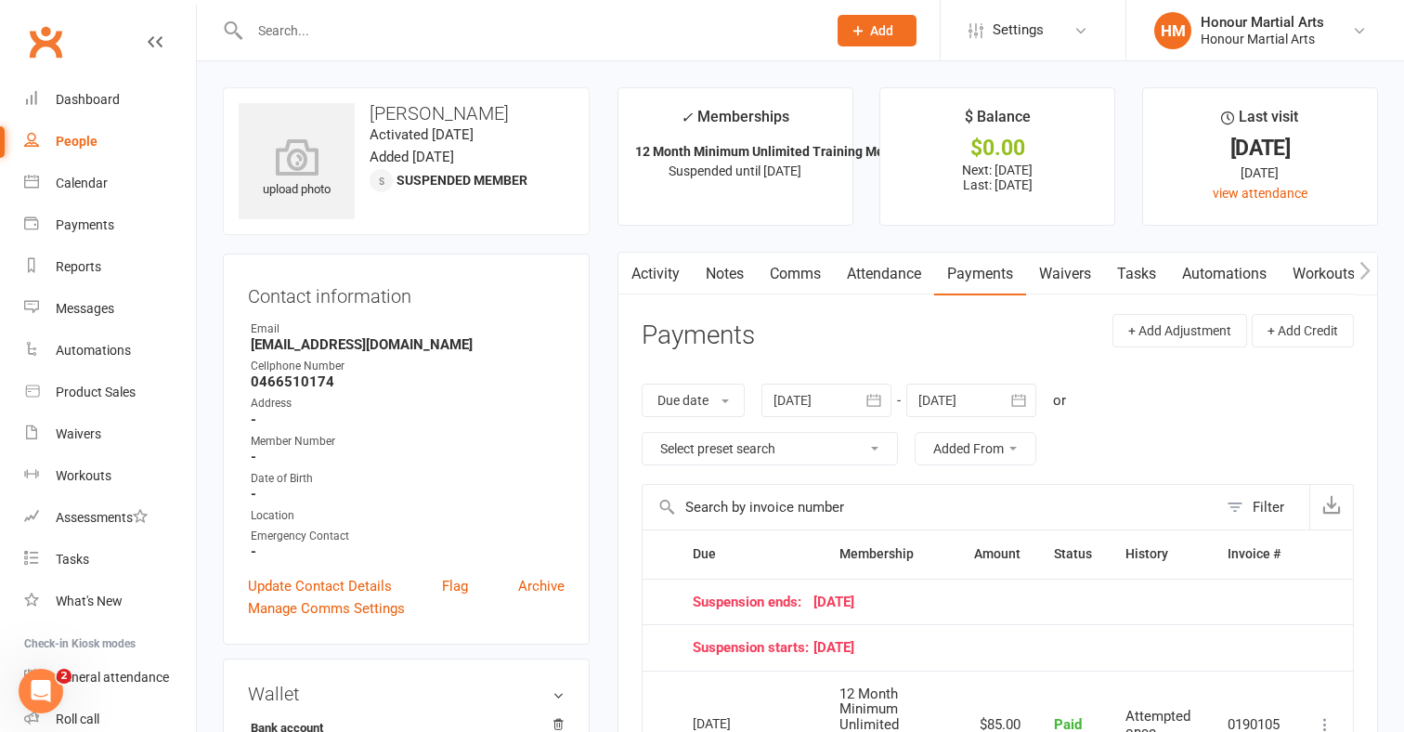
click at [320, 24] on input "text" at bounding box center [528, 31] width 569 height 26
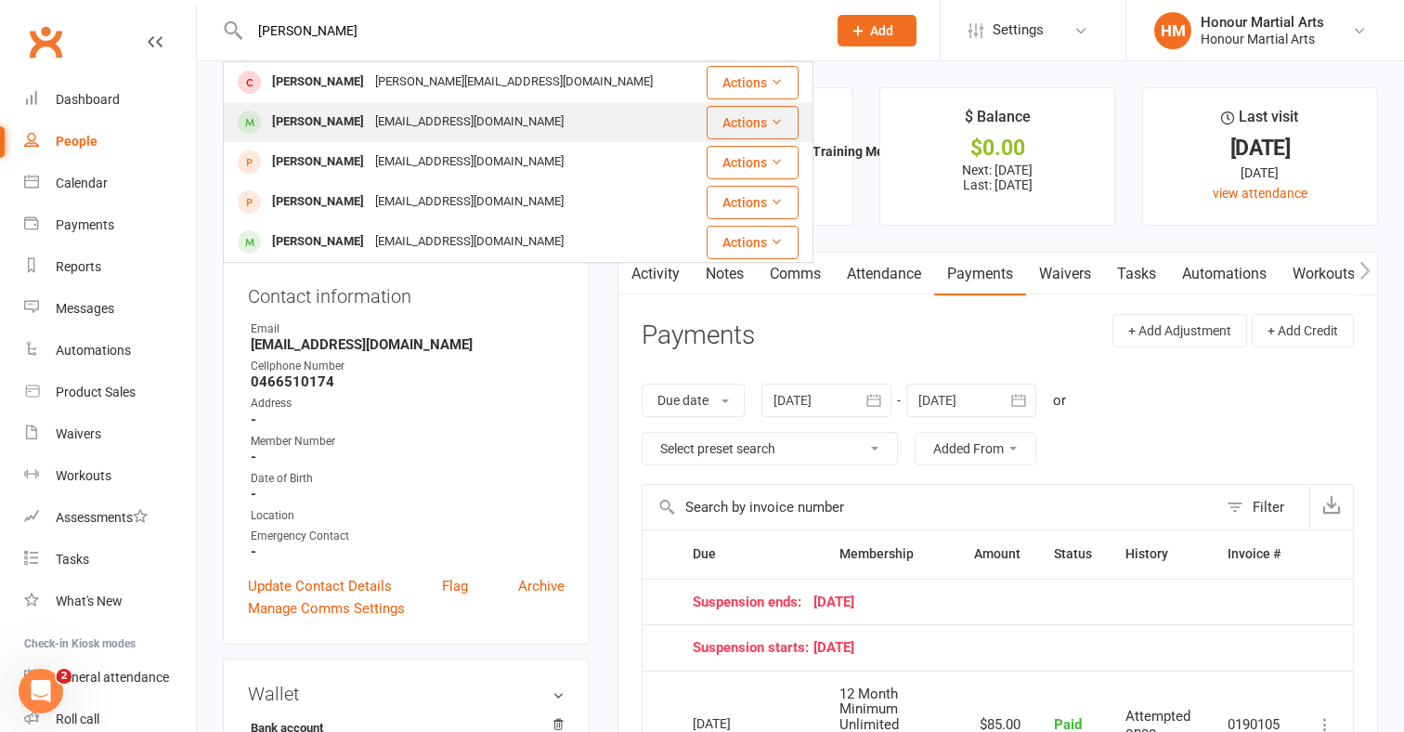
type input "[PERSON_NAME]"
click at [323, 116] on div "[PERSON_NAME]" at bounding box center [318, 122] width 103 height 27
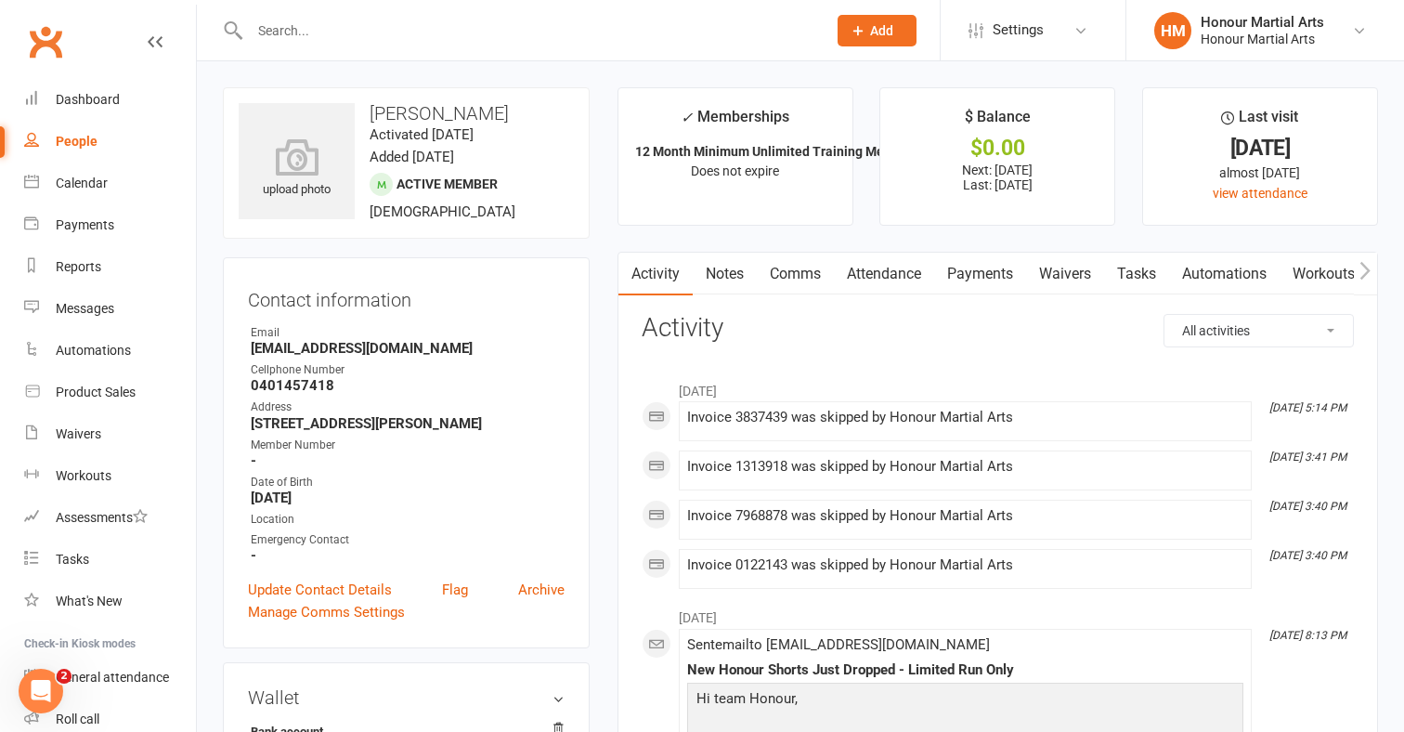
click at [999, 274] on link "Payments" at bounding box center [980, 274] width 92 height 43
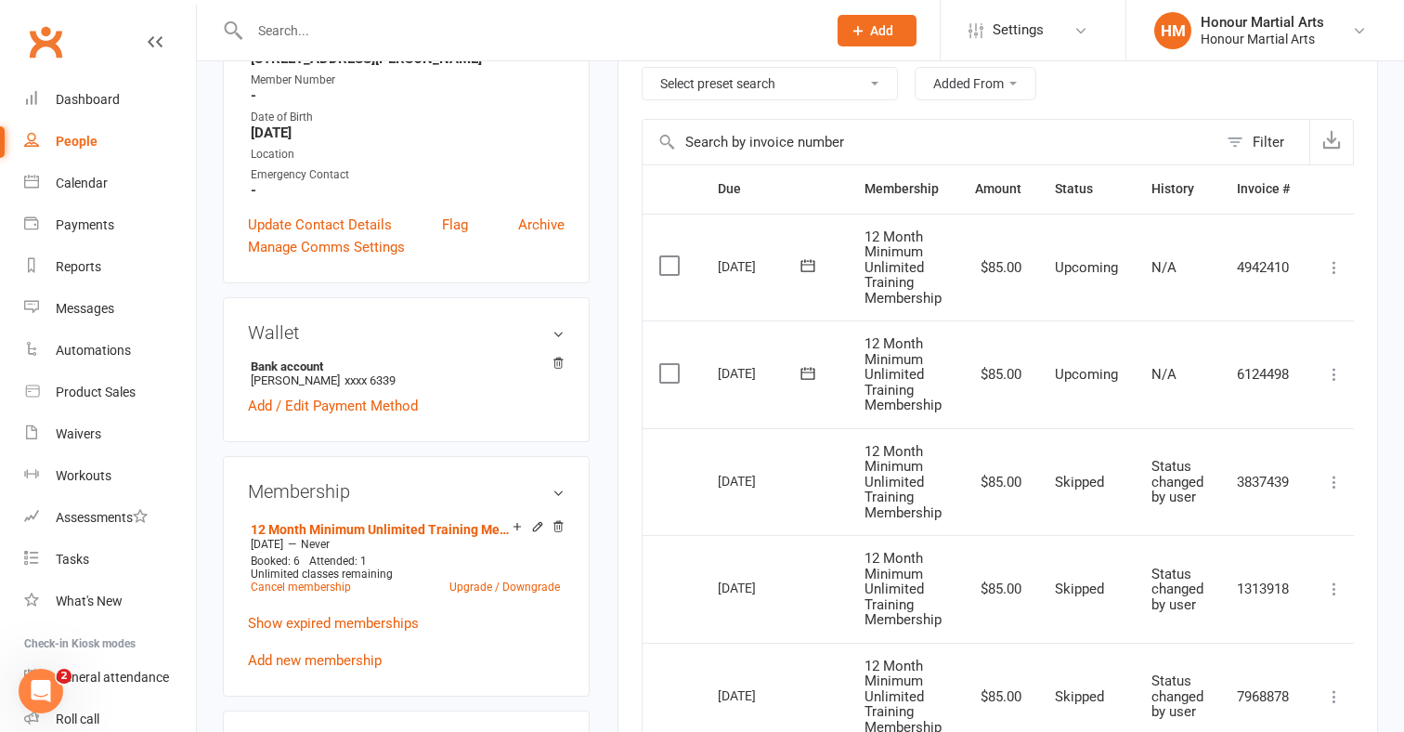
scroll to position [240, 0]
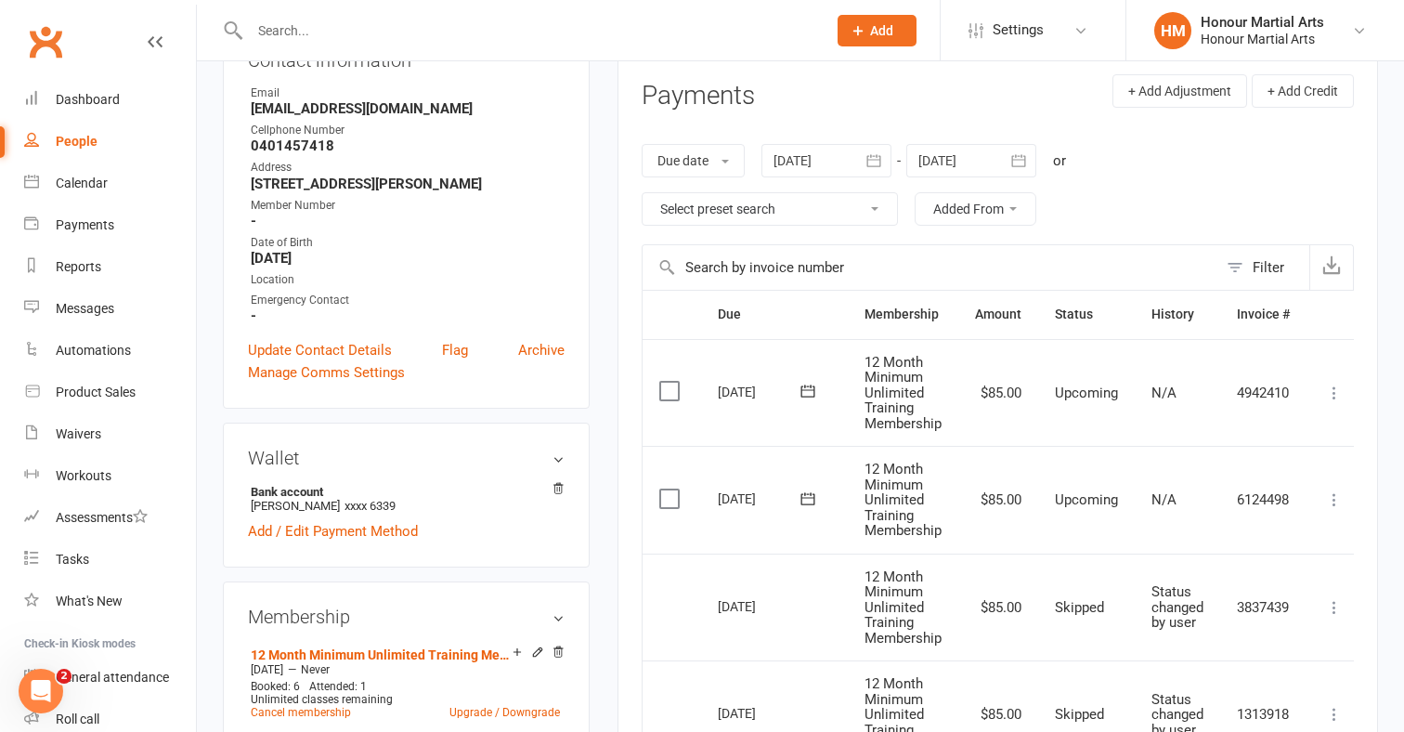
click at [1028, 153] on icon "button" at bounding box center [1019, 160] width 19 height 19
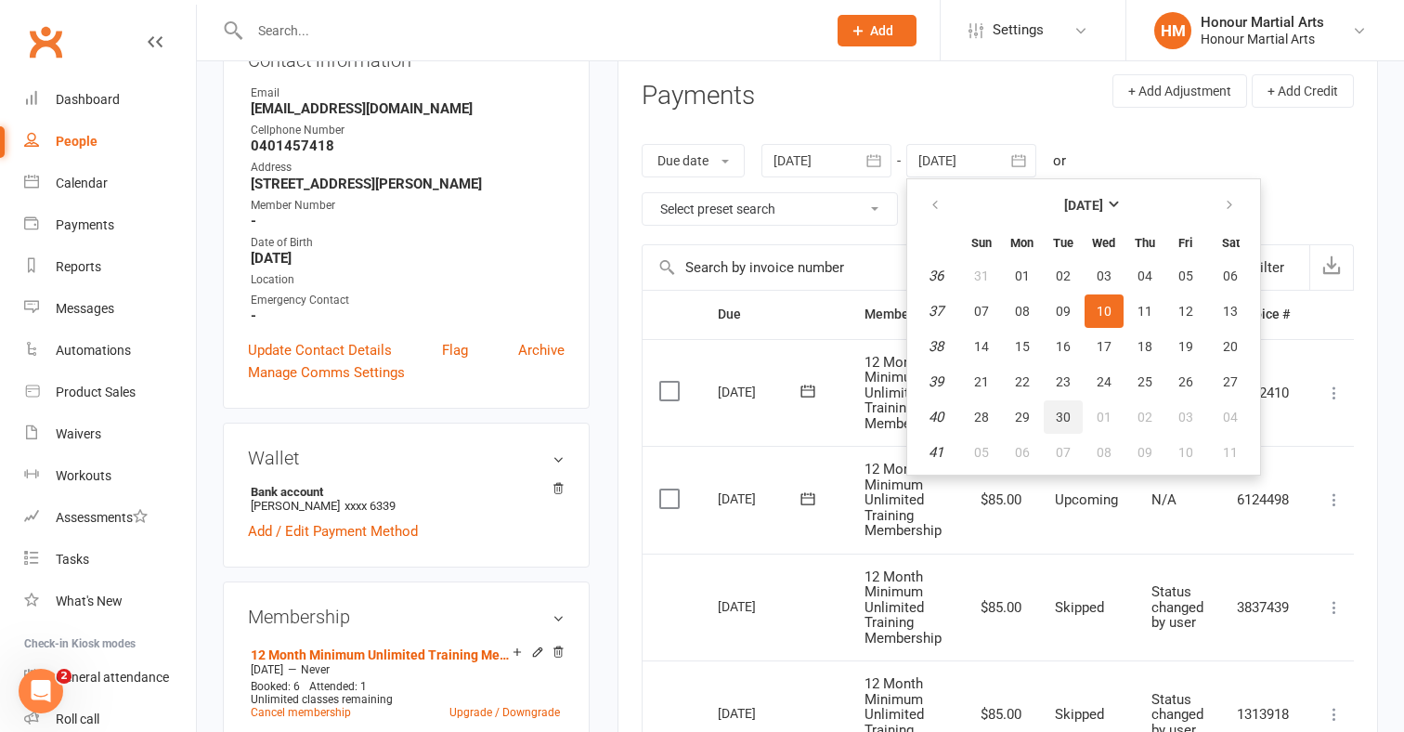
click at [1071, 411] on span "30" at bounding box center [1063, 417] width 15 height 15
type input "[DATE]"
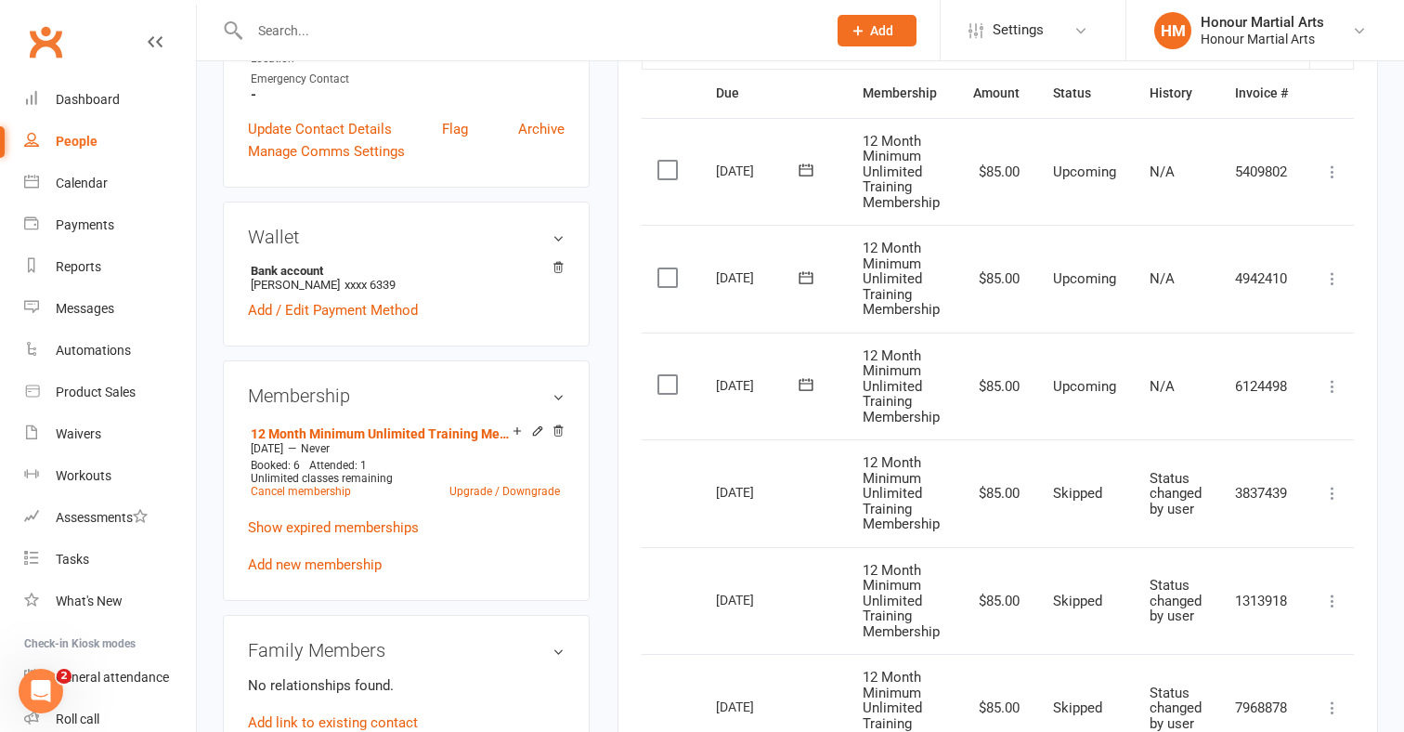
scroll to position [466, 0]
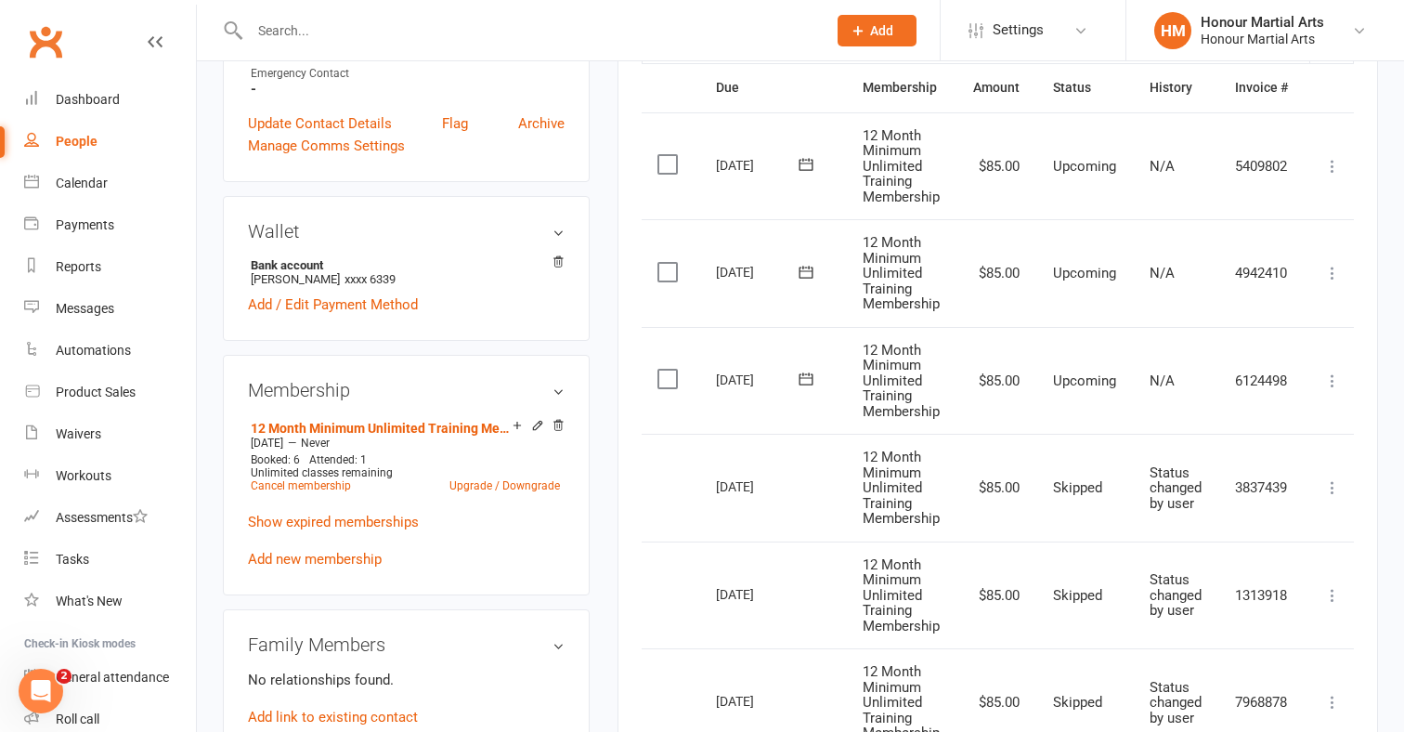
click at [1340, 372] on icon at bounding box center [1333, 381] width 19 height 19
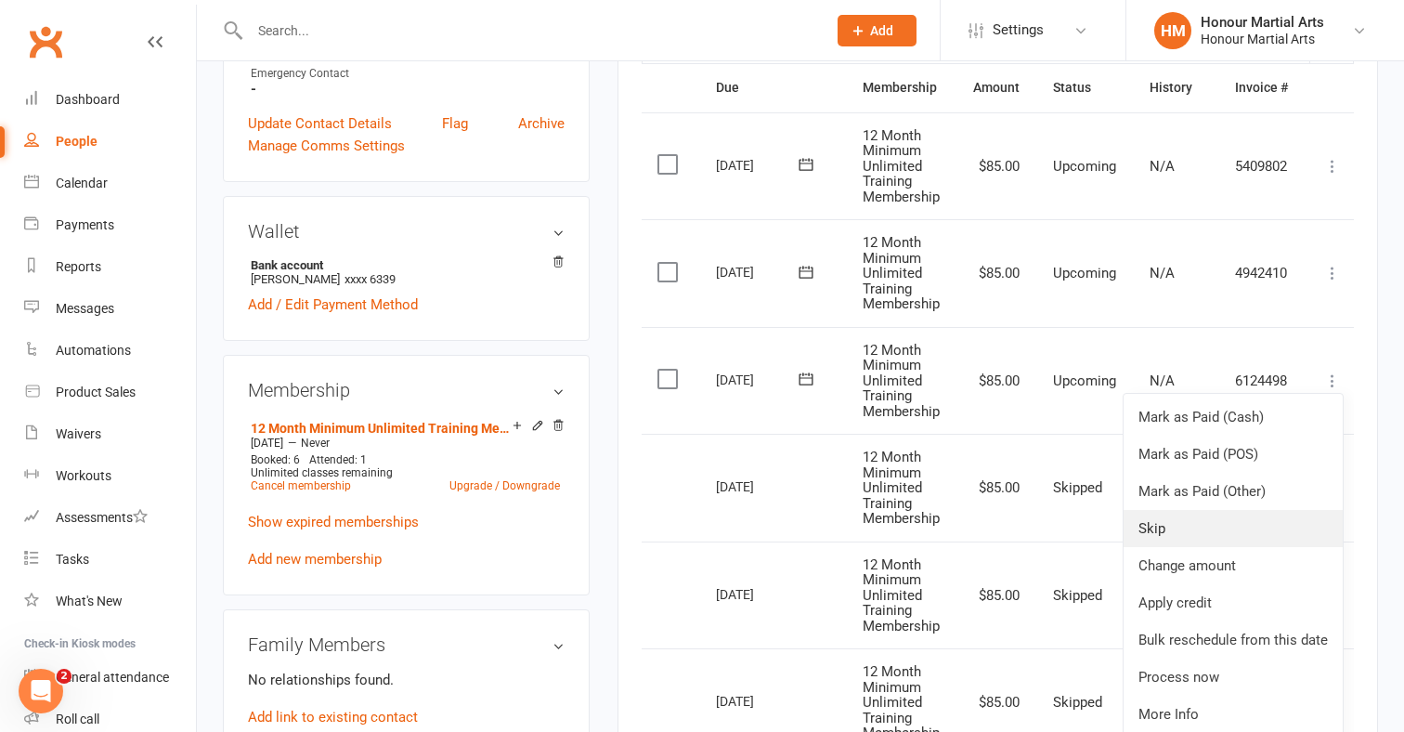
click at [1197, 511] on link "Skip" at bounding box center [1233, 528] width 219 height 37
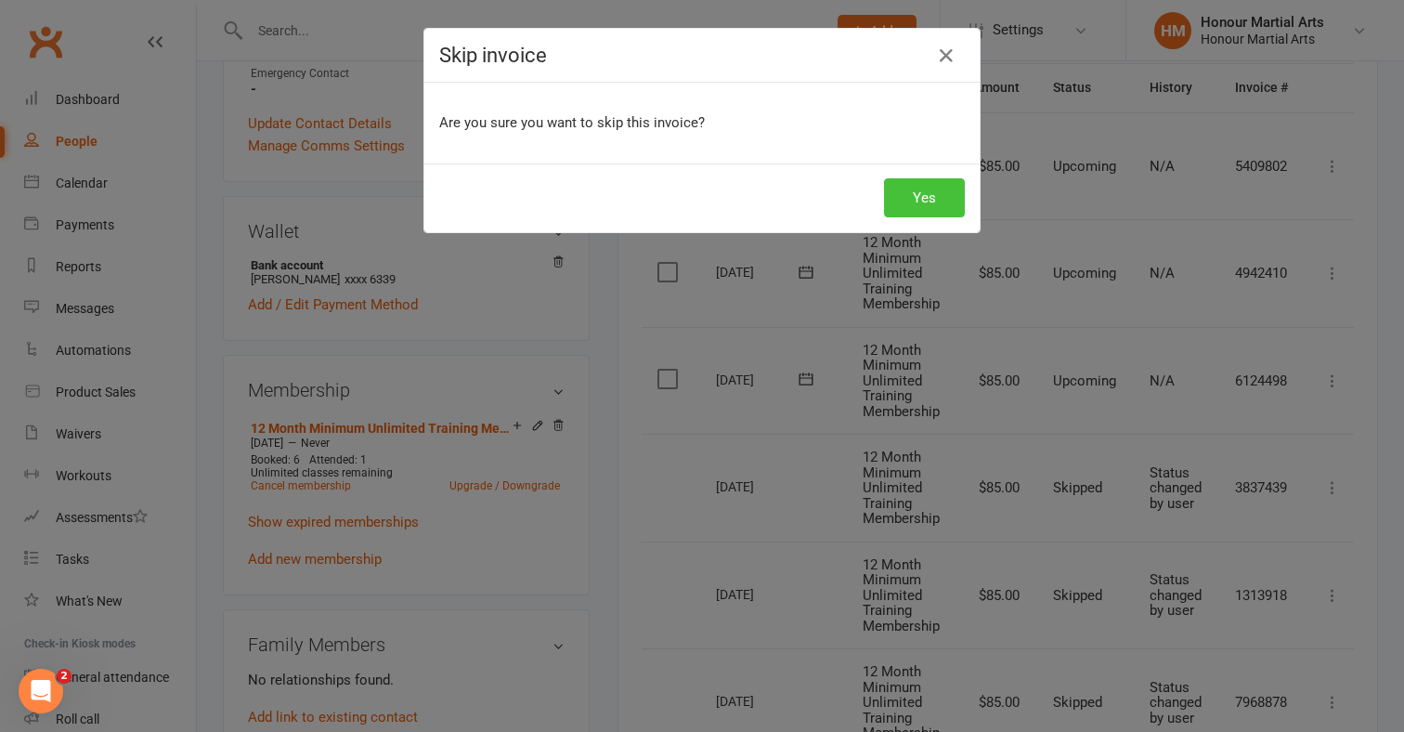
click at [941, 191] on button "Yes" at bounding box center [924, 197] width 81 height 39
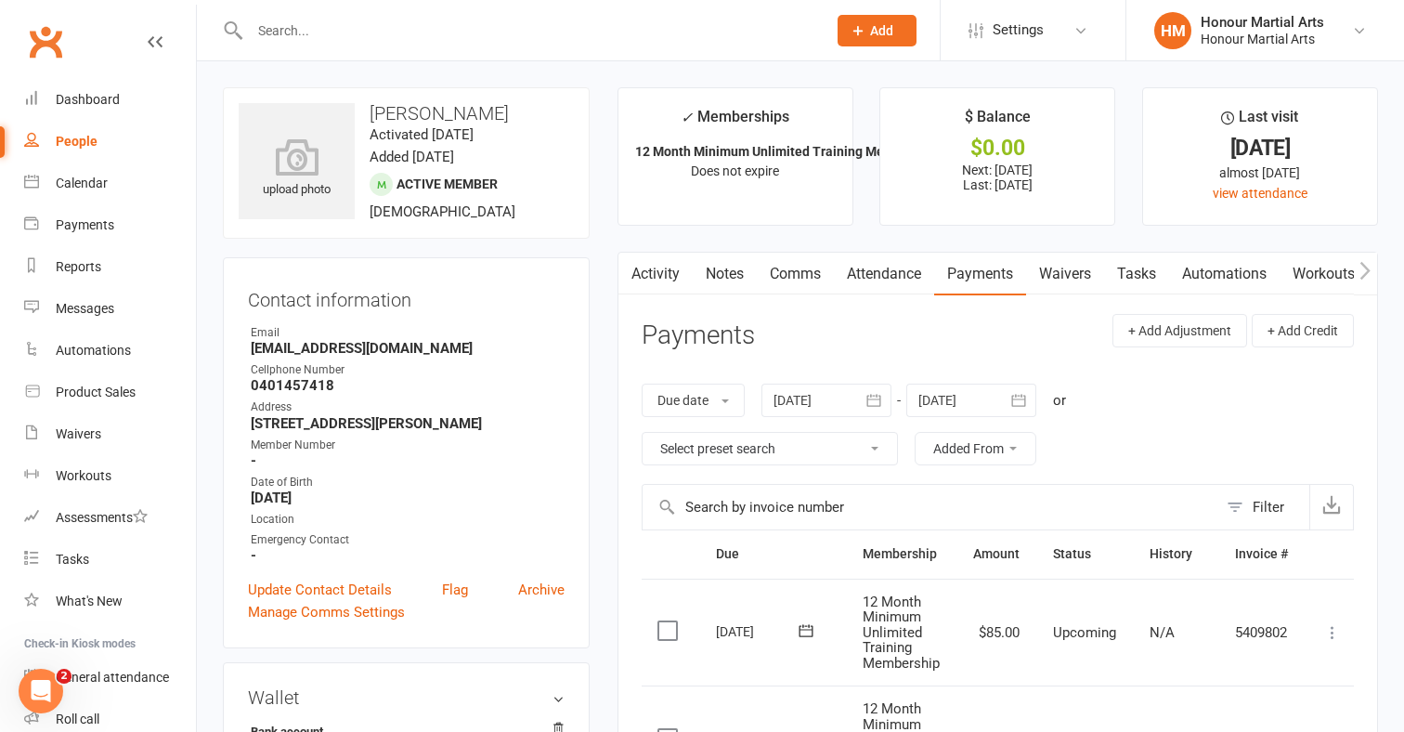
scroll to position [0, 0]
click at [332, 37] on input "text" at bounding box center [528, 31] width 569 height 26
paste input "[PERSON_NAME][EMAIL_ADDRESS][DOMAIN_NAME]"
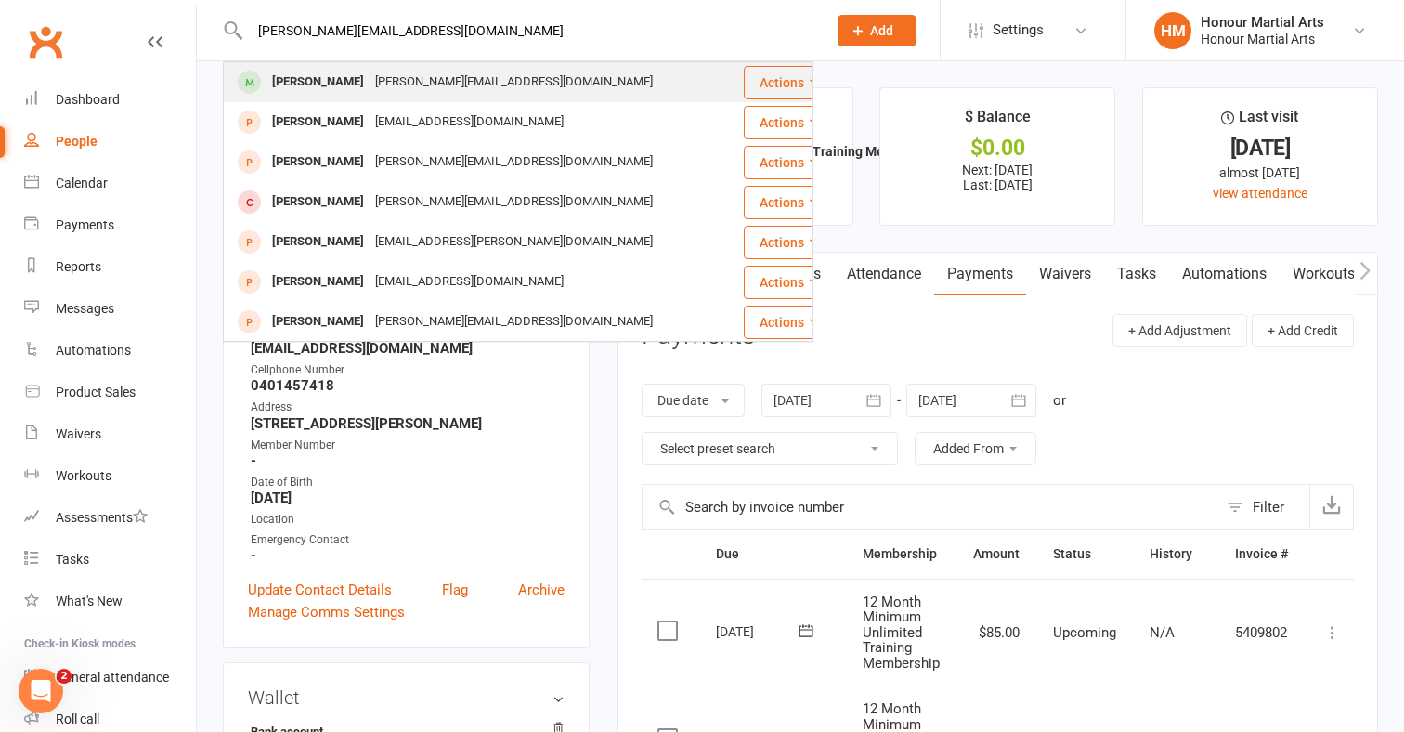
type input "[PERSON_NAME][EMAIL_ADDRESS][DOMAIN_NAME]"
click at [324, 99] on div "[PERSON_NAME] [PERSON_NAME][EMAIL_ADDRESS][DOMAIN_NAME]" at bounding box center [483, 82] width 517 height 38
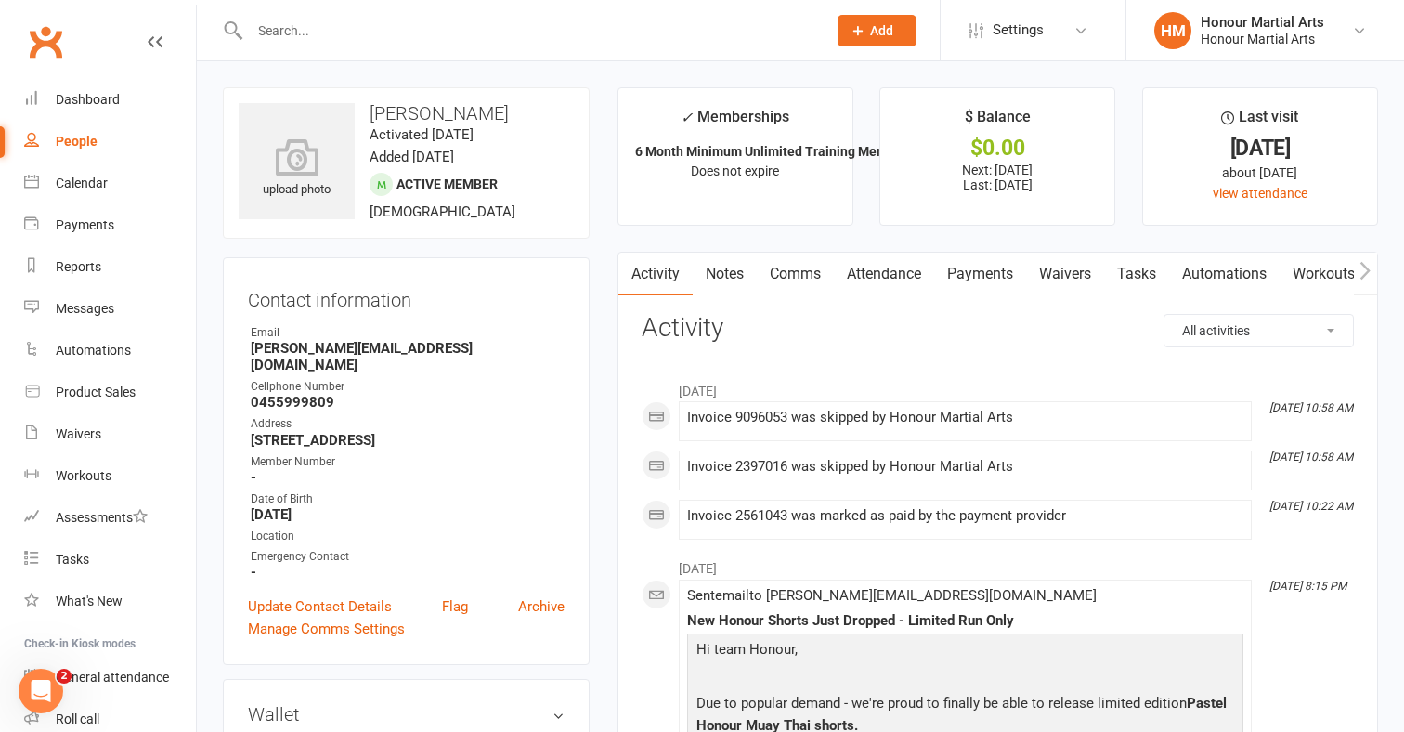
click at [996, 280] on link "Payments" at bounding box center [980, 274] width 92 height 43
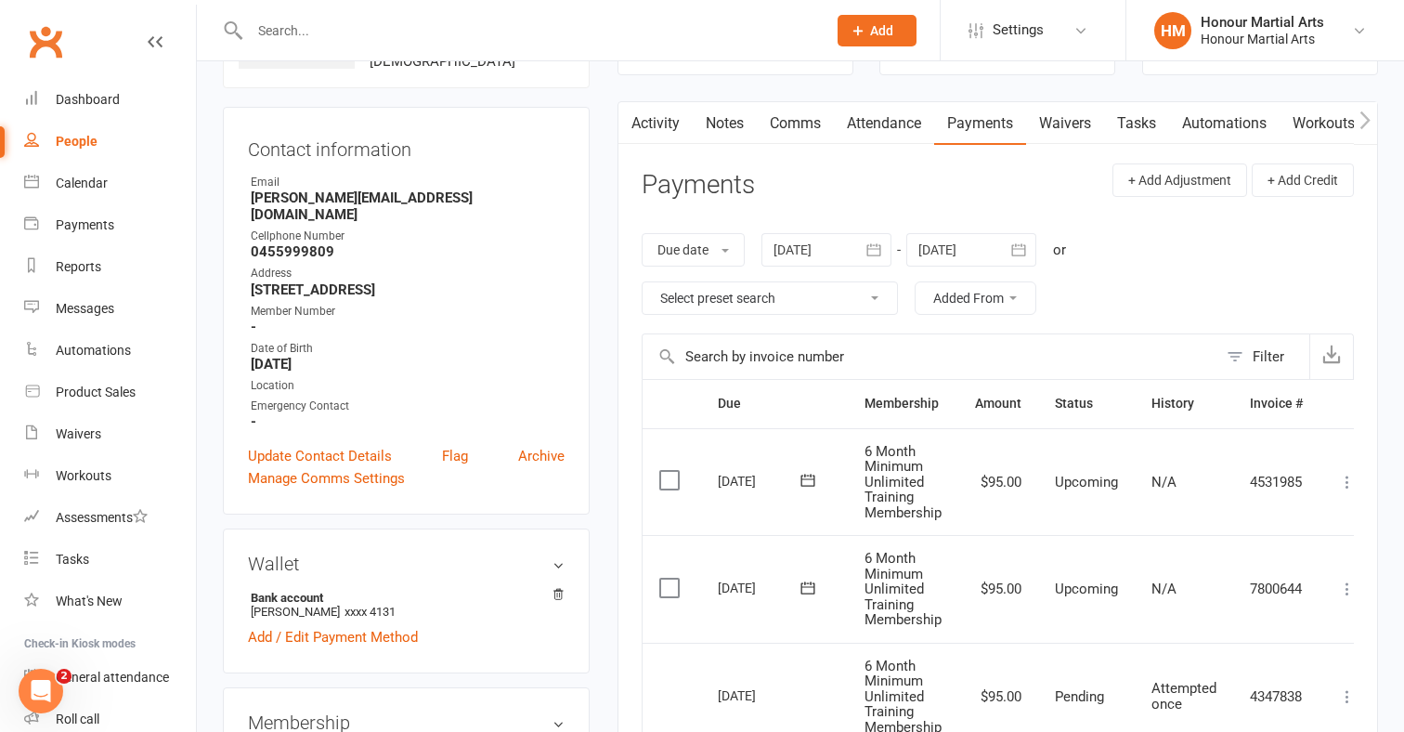
scroll to position [111, 0]
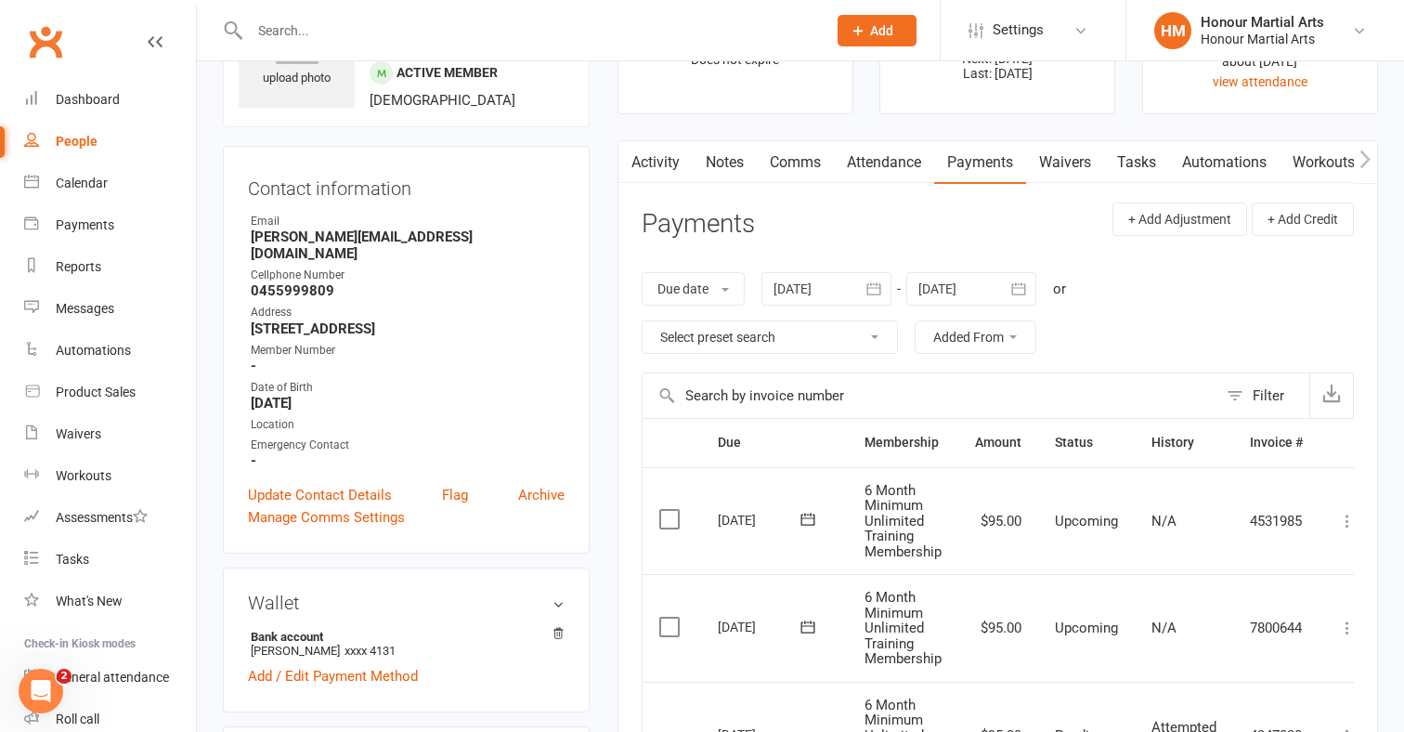
click at [667, 160] on link "Activity" at bounding box center [656, 162] width 74 height 43
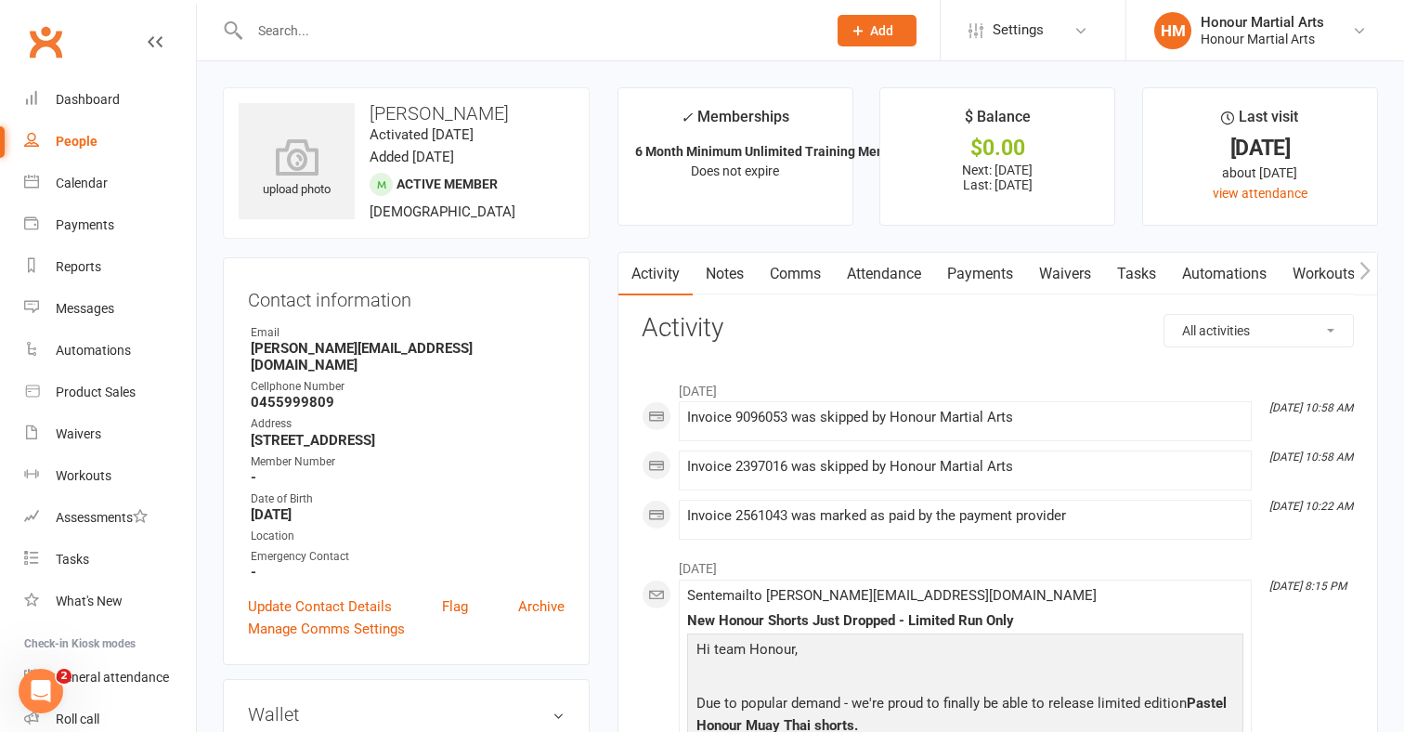
click at [899, 269] on link "Attendance" at bounding box center [884, 274] width 100 height 43
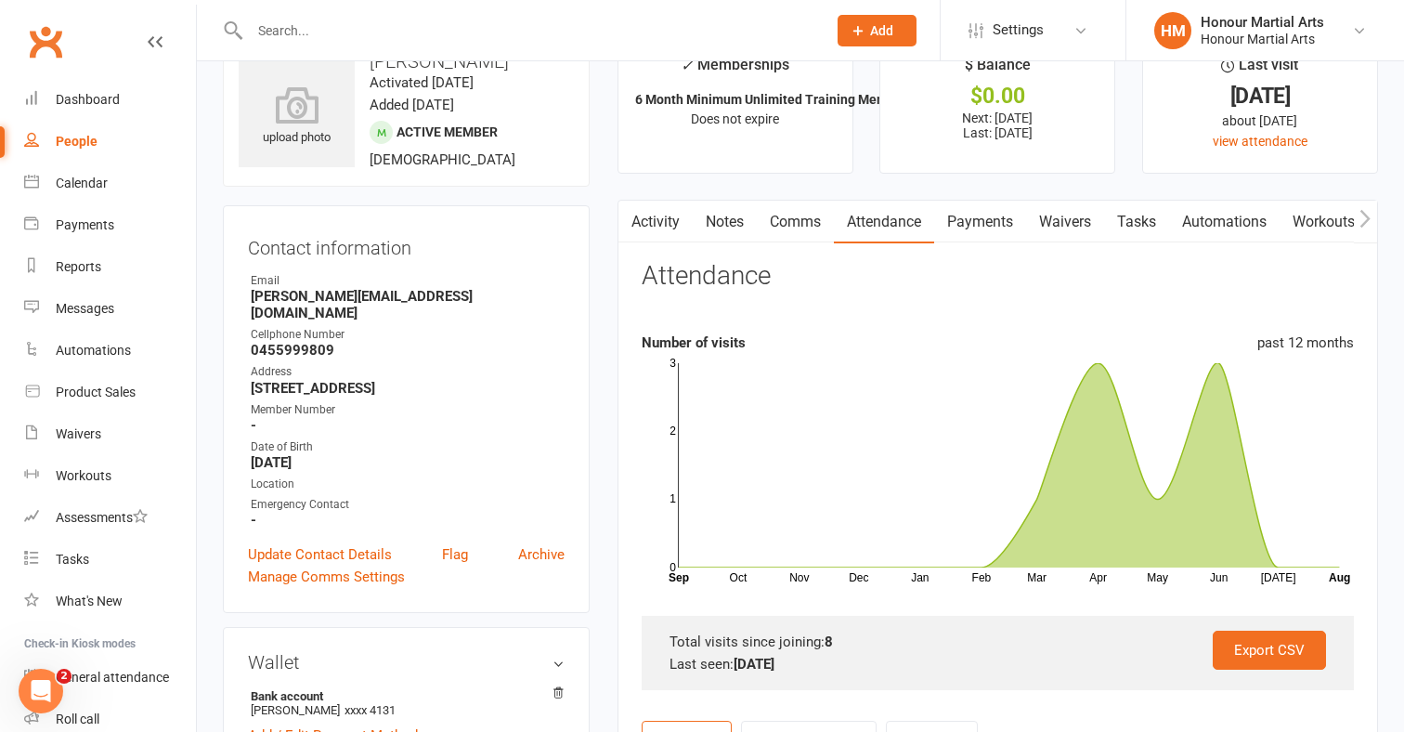
click at [972, 223] on link "Payments" at bounding box center [980, 222] width 92 height 43
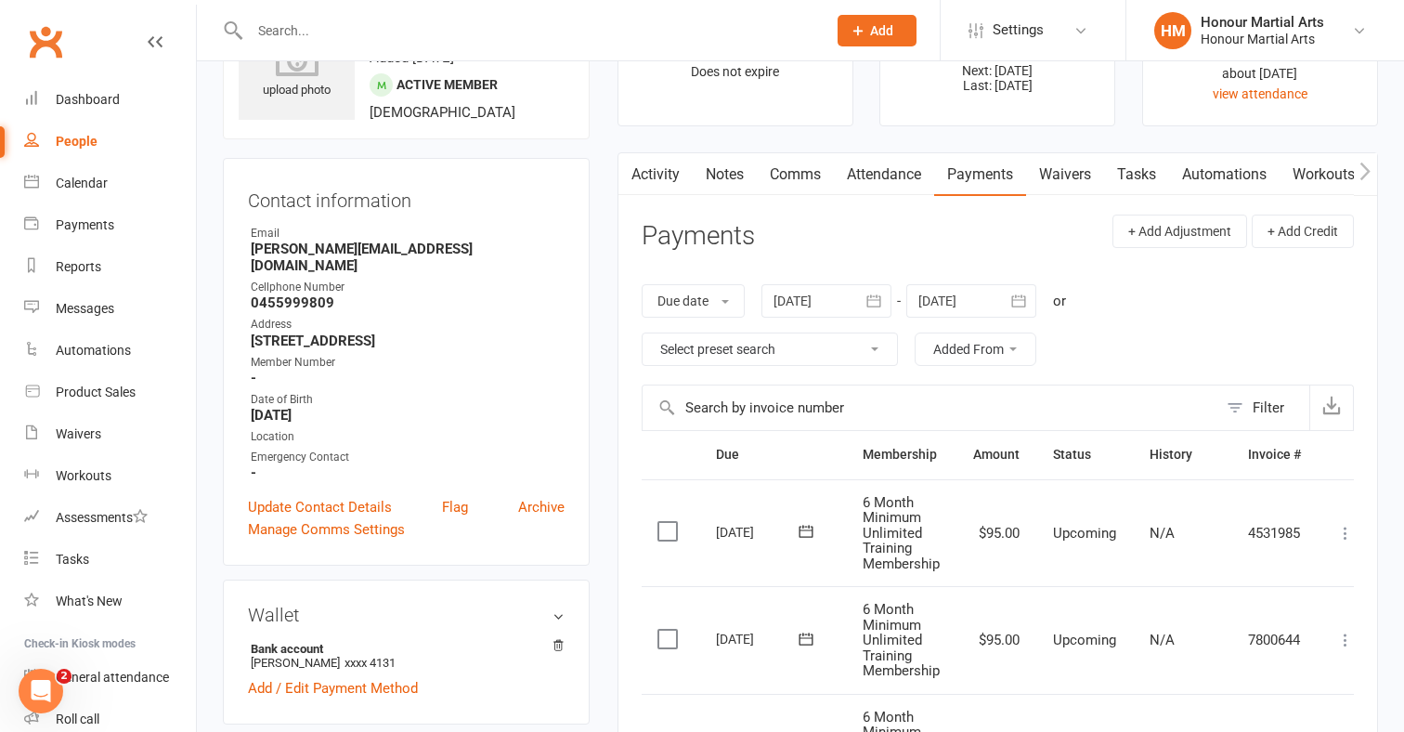
scroll to position [39, 0]
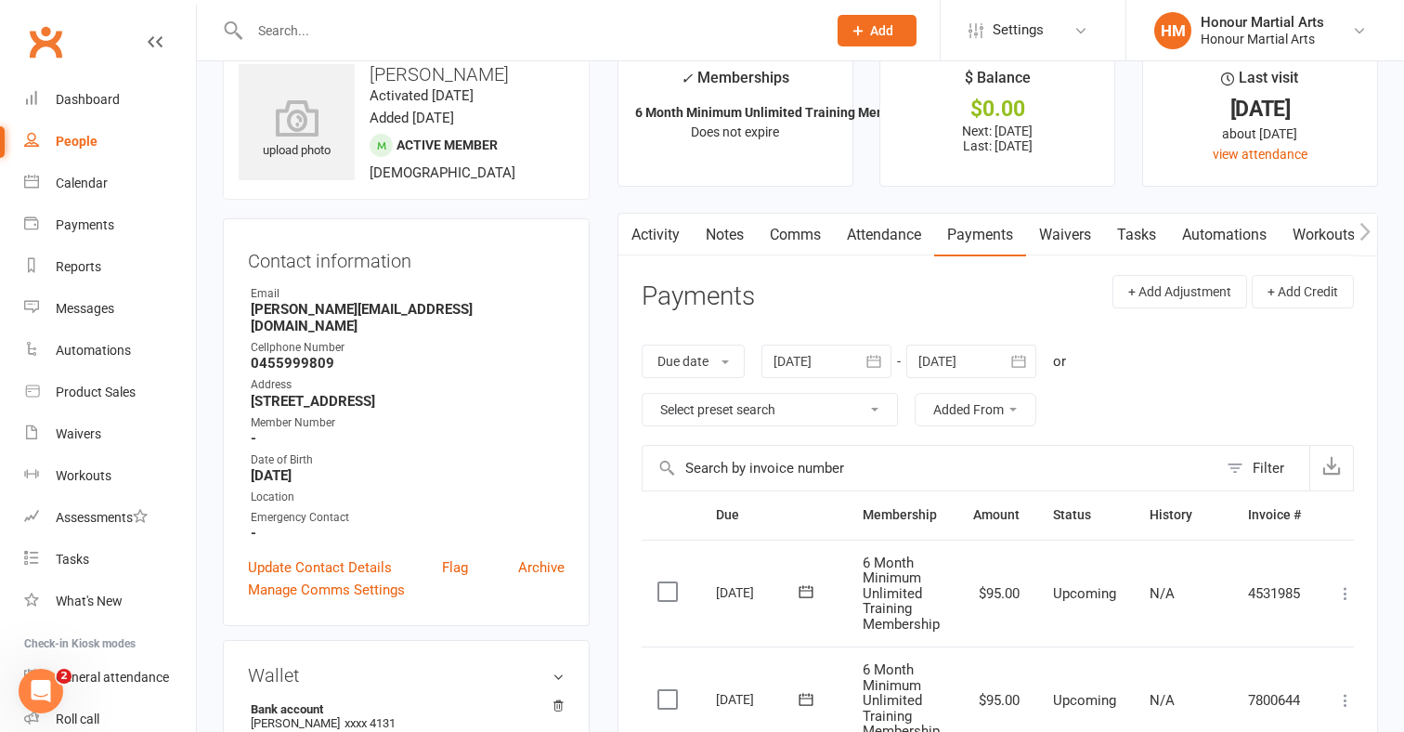
click at [400, 44] on div at bounding box center [518, 30] width 591 height 60
click at [398, 33] on input "text" at bounding box center [528, 31] width 569 height 26
paste input "[PERSON_NAME]"
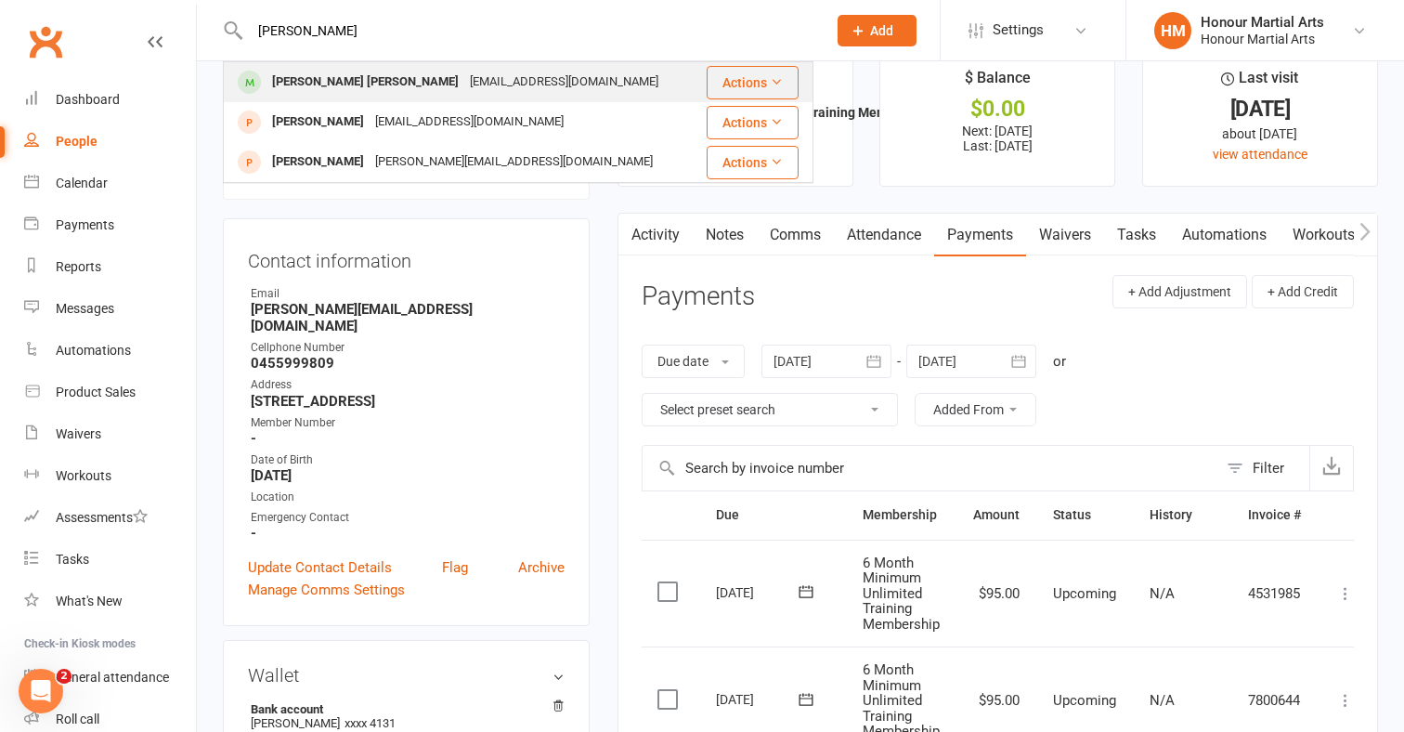
type input "[PERSON_NAME]"
click at [337, 82] on div "[PERSON_NAME] [PERSON_NAME]" at bounding box center [366, 82] width 198 height 27
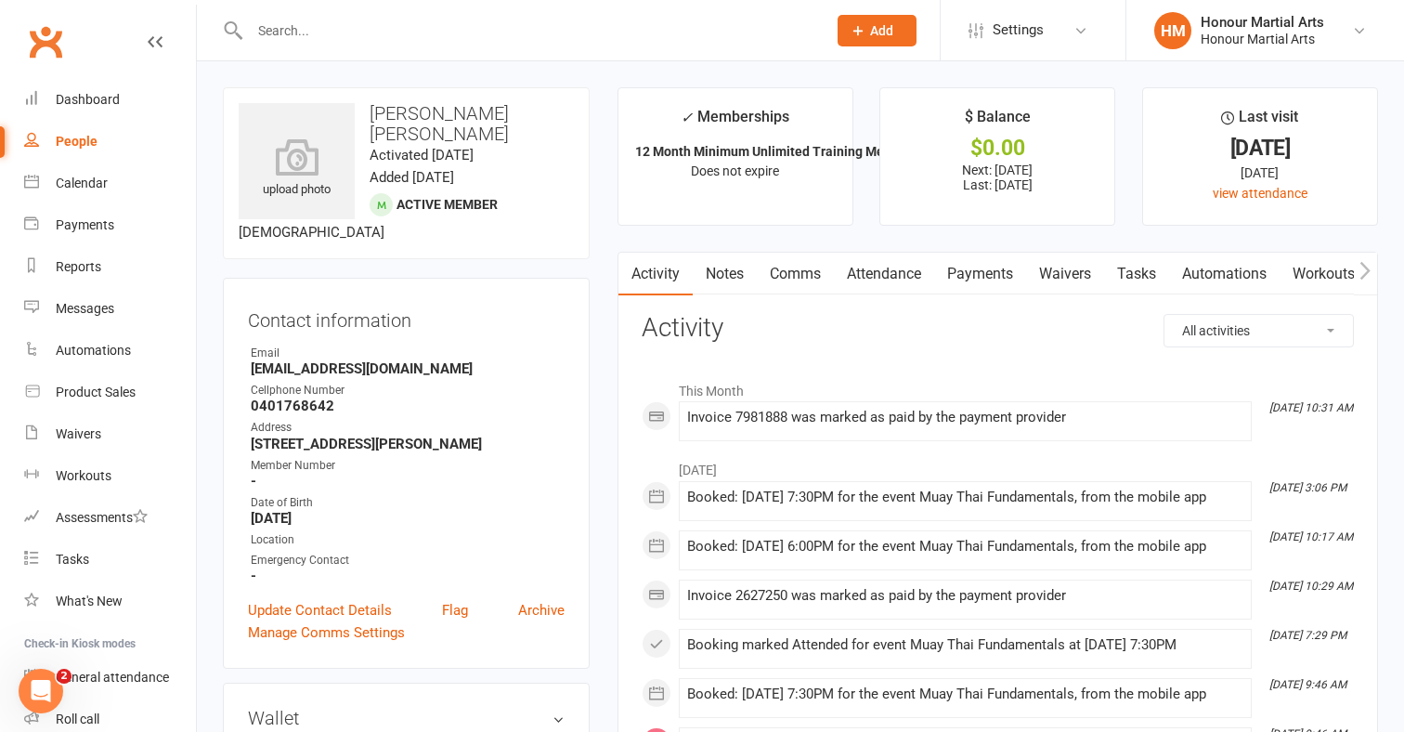
click at [1006, 265] on link "Payments" at bounding box center [980, 274] width 92 height 43
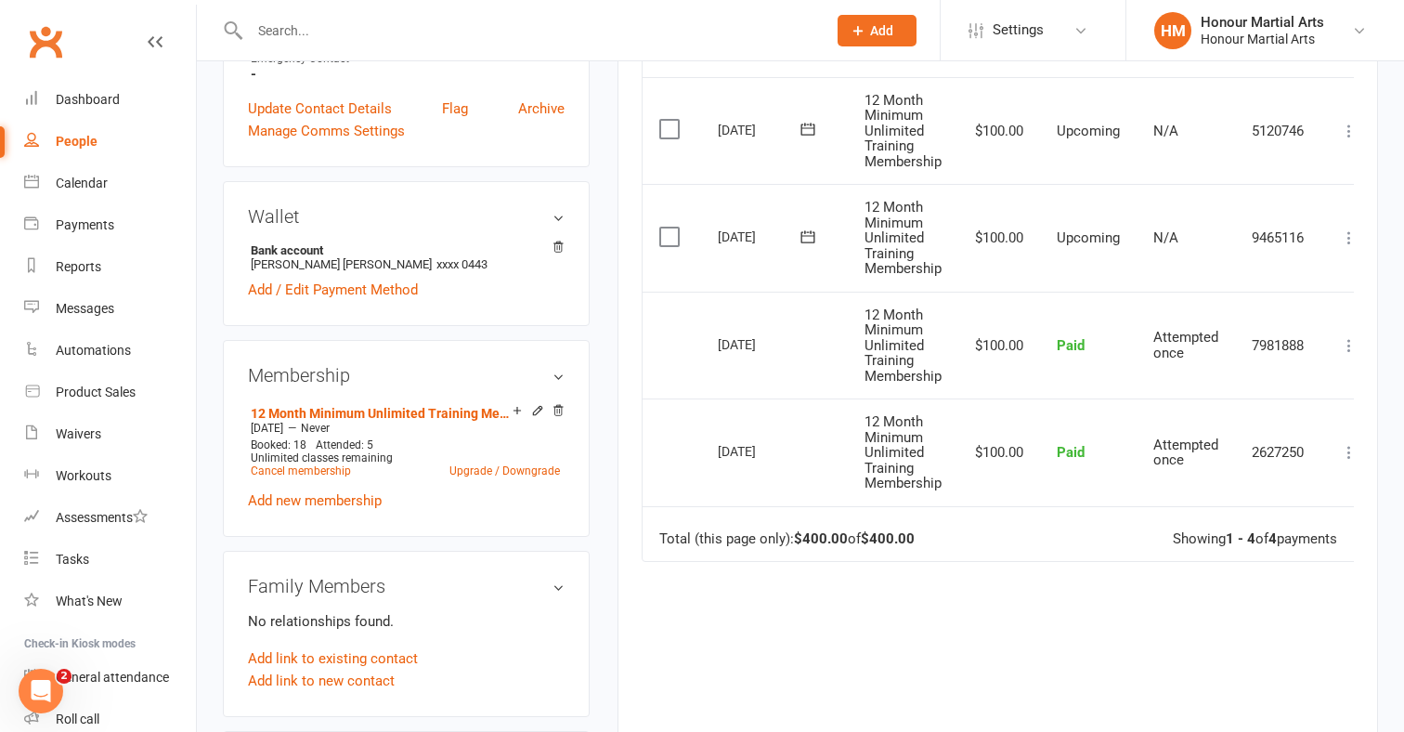
scroll to position [537, 0]
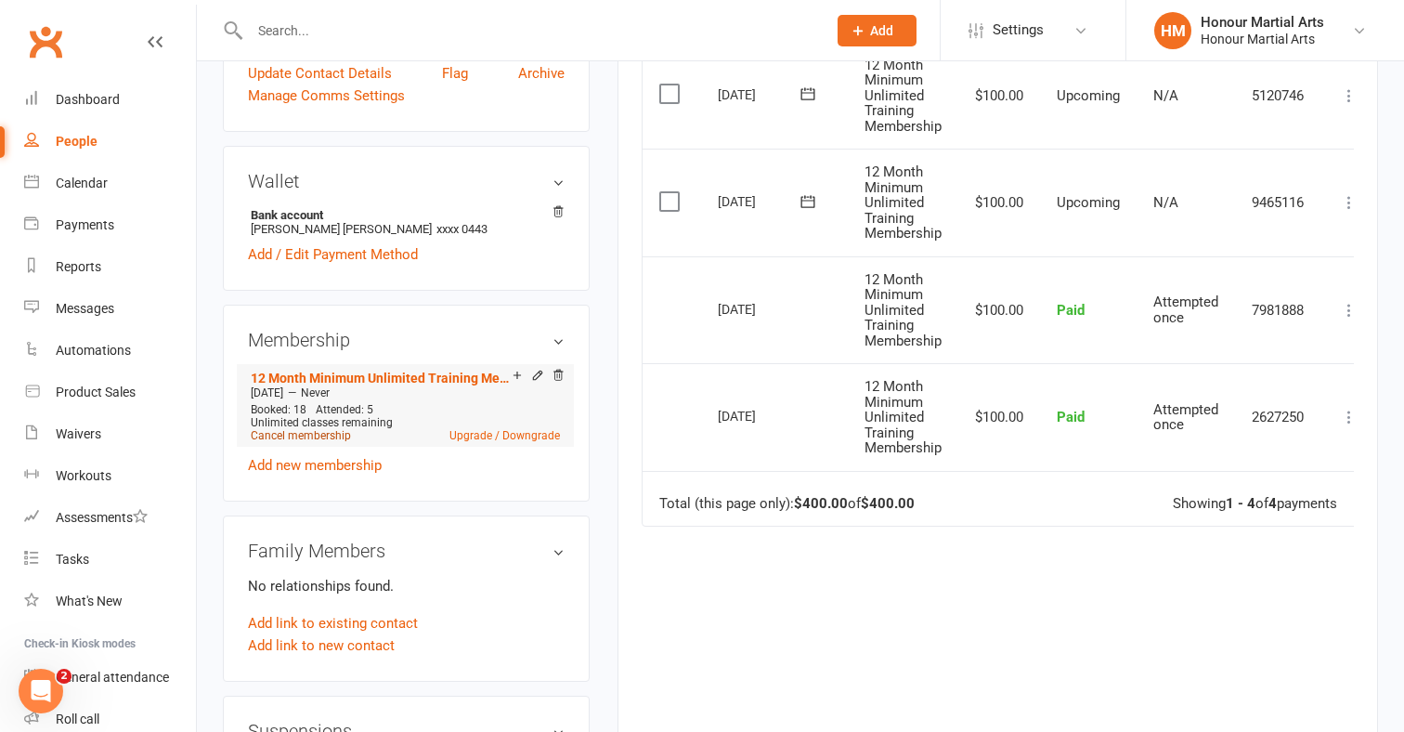
click at [287, 442] on link "Cancel membership" at bounding box center [301, 435] width 100 height 13
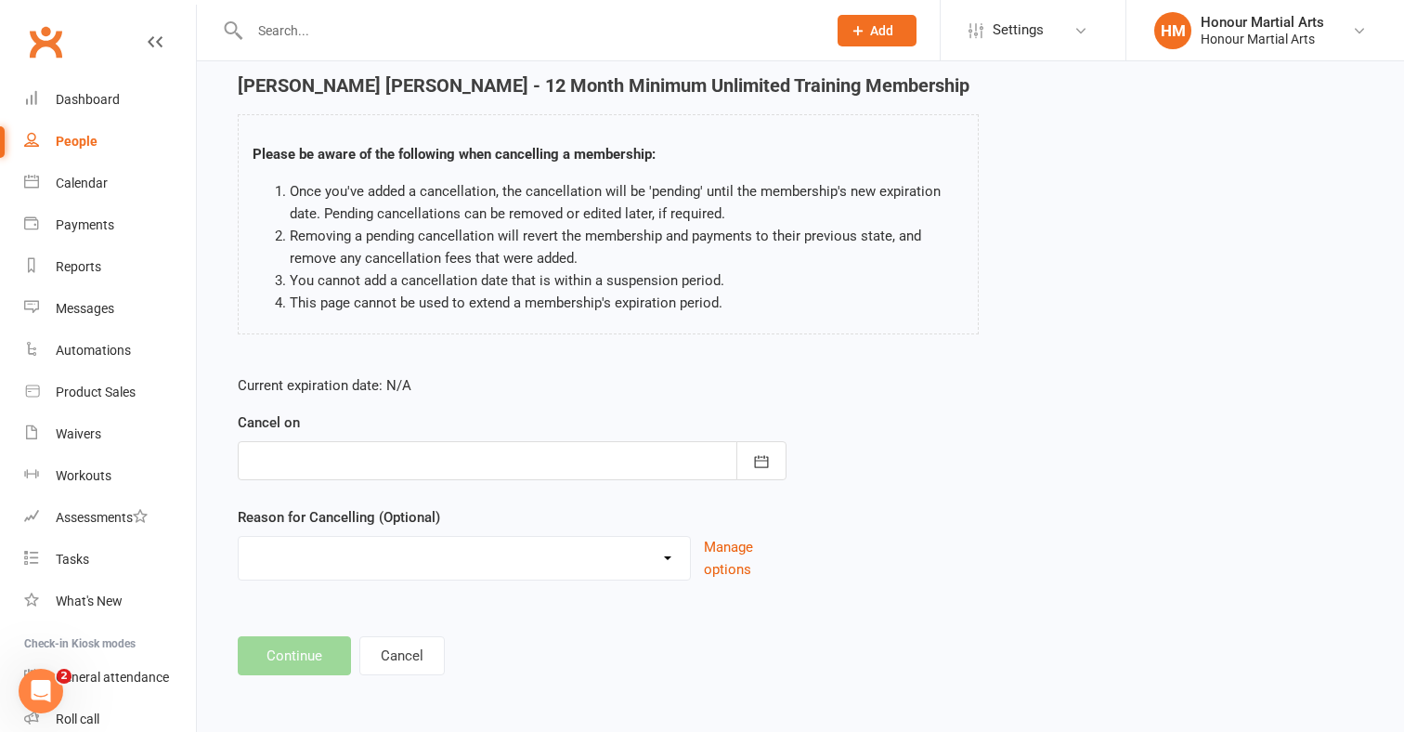
scroll to position [85, 0]
click at [763, 452] on icon "button" at bounding box center [761, 461] width 19 height 19
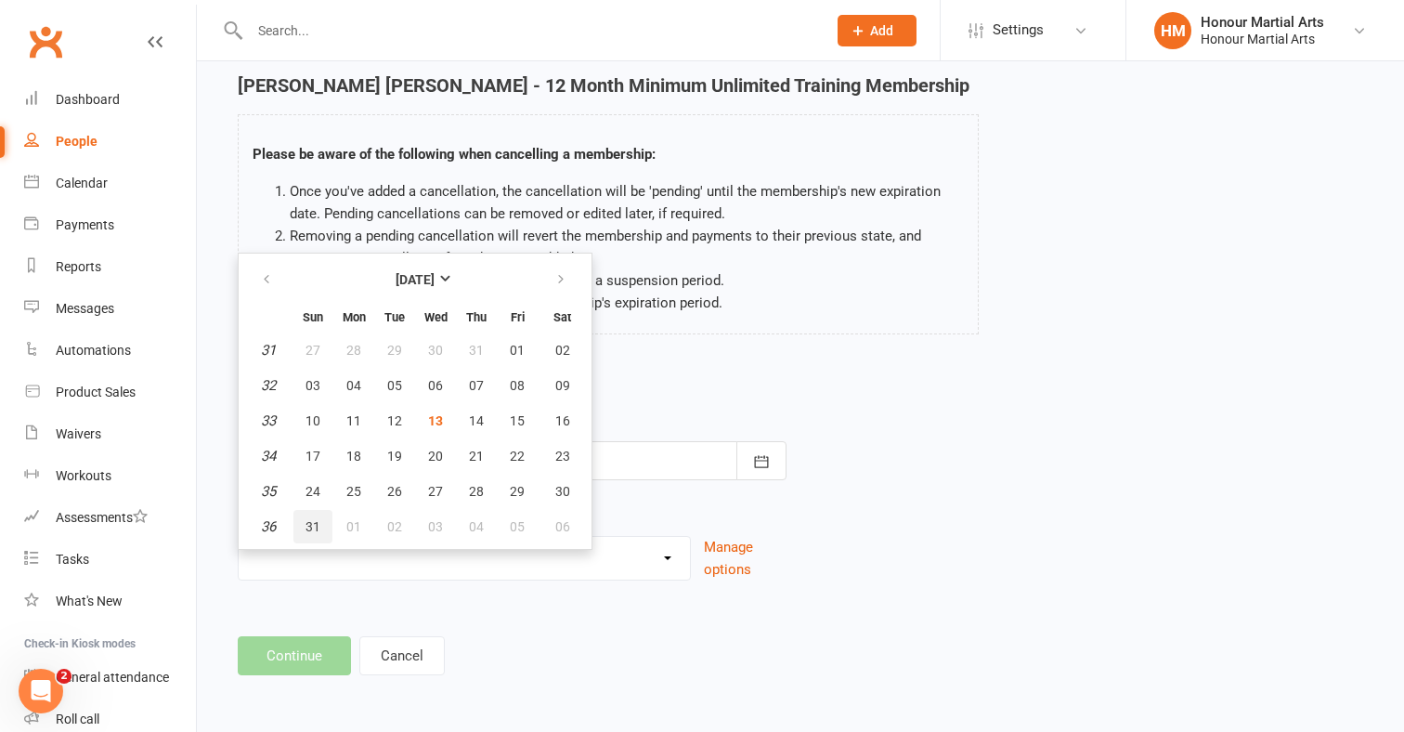
click at [318, 519] on span "31" at bounding box center [313, 526] width 15 height 15
type input "[DATE]"
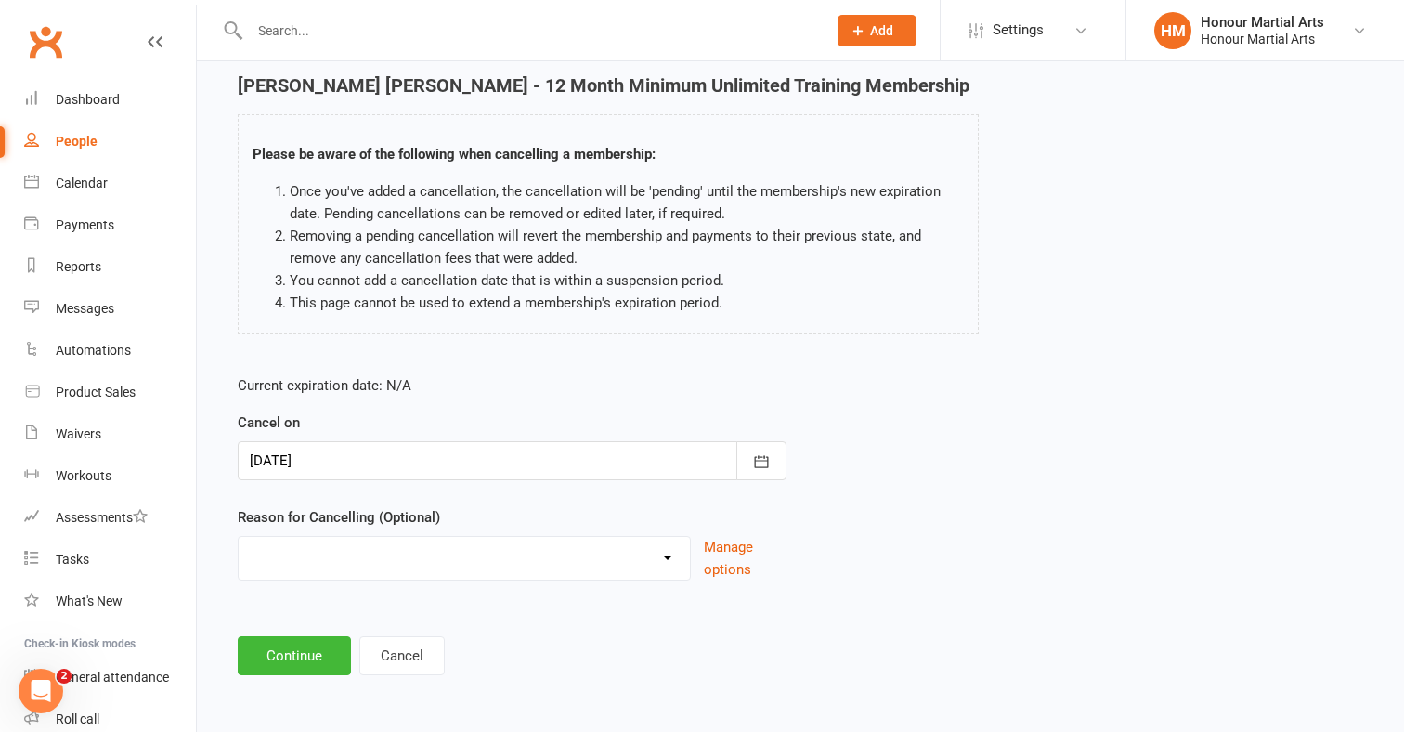
select select "2"
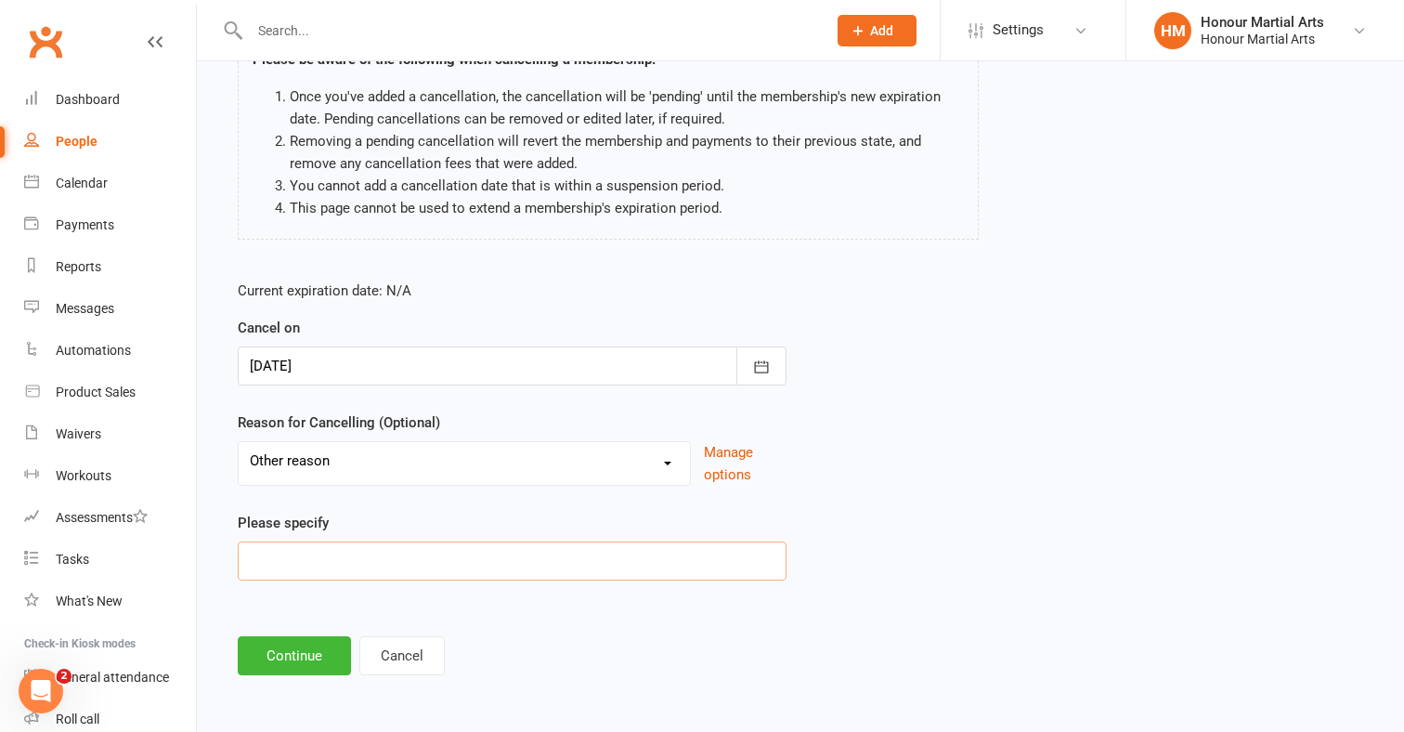
scroll to position [180, 0]
click at [330, 541] on input at bounding box center [512, 560] width 549 height 39
type input "Financial reasons"
click at [308, 647] on button "Continue" at bounding box center [294, 655] width 113 height 39
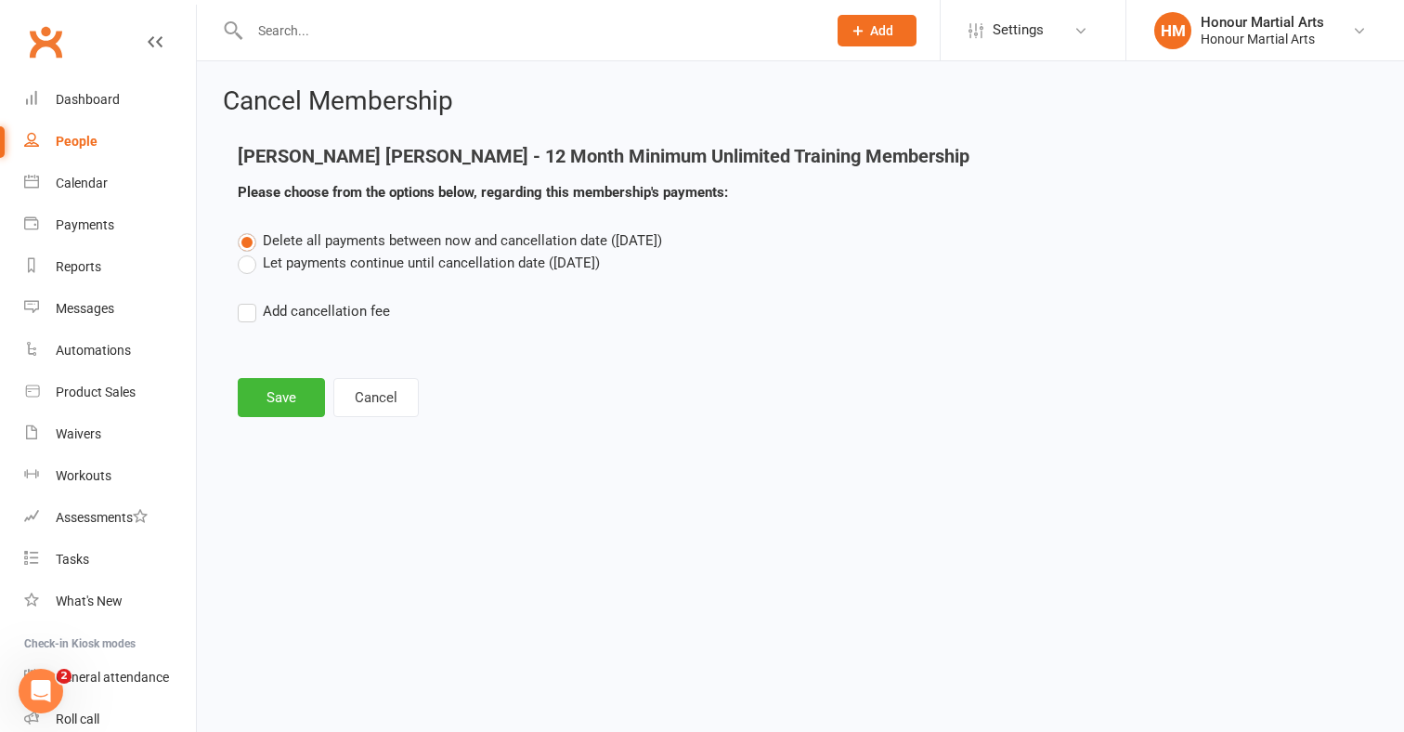
click at [250, 265] on label "Let payments continue until cancellation date ([DATE])" at bounding box center [419, 263] width 362 height 22
click at [250, 252] on input "Let payments continue until cancellation date ([DATE])" at bounding box center [244, 252] width 12 height 0
click at [304, 403] on button "Save" at bounding box center [281, 397] width 87 height 39
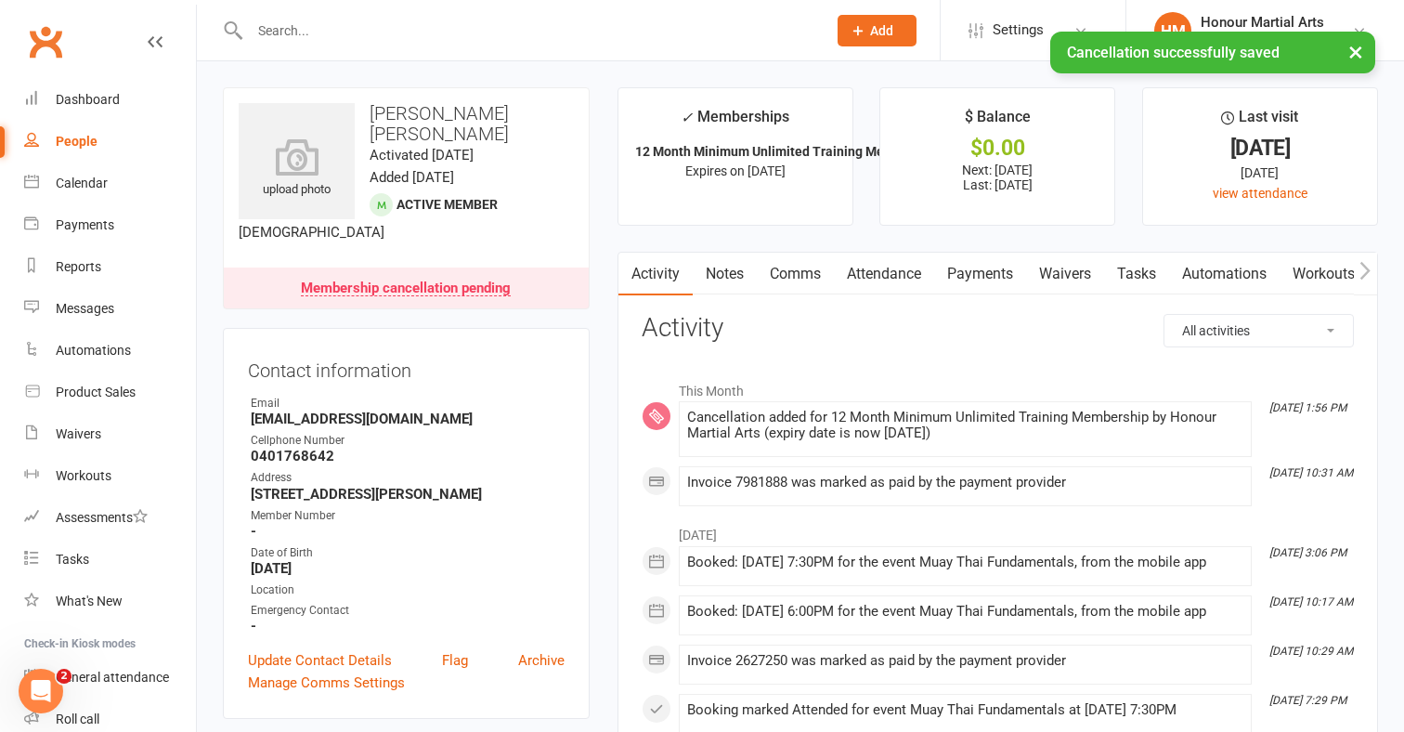
click at [1004, 278] on link "Payments" at bounding box center [980, 274] width 92 height 43
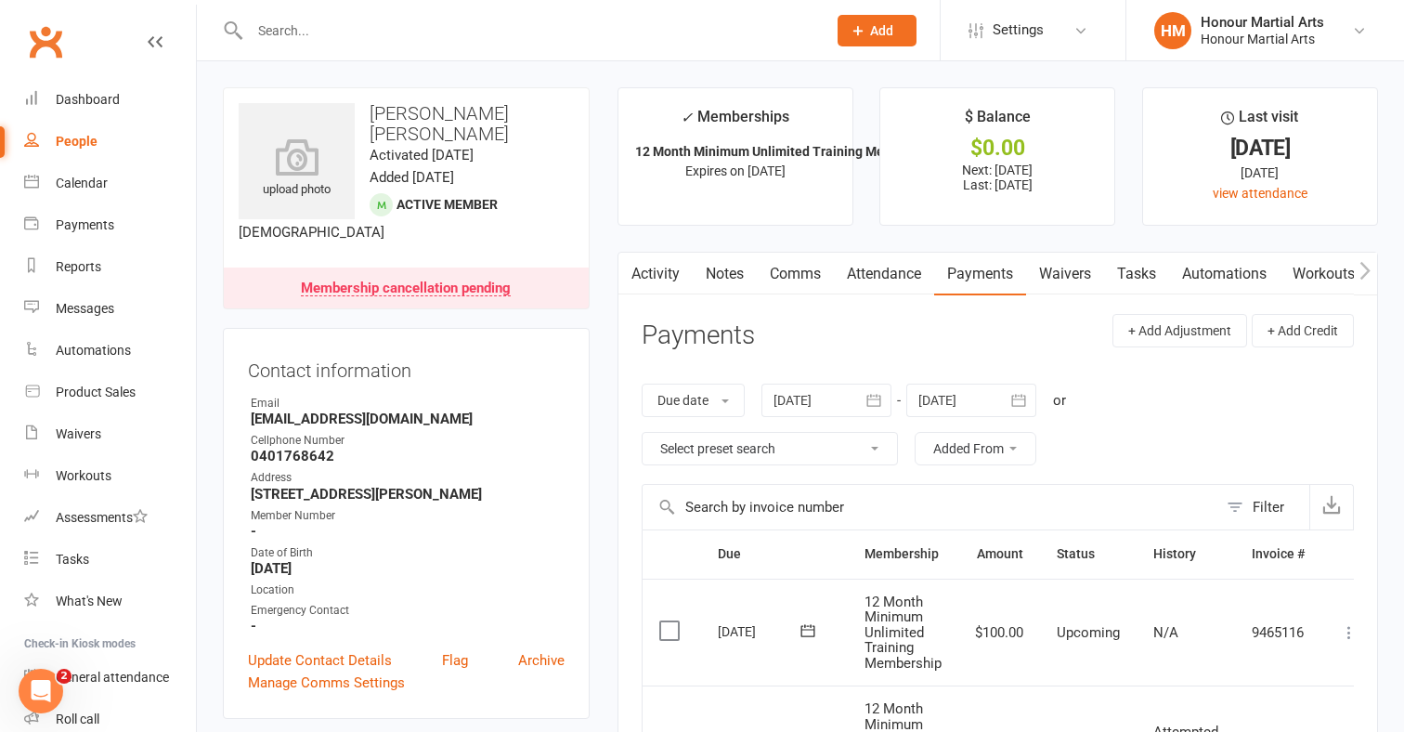
click at [663, 263] on link "Activity" at bounding box center [656, 274] width 74 height 43
